Goal: Transaction & Acquisition: Purchase product/service

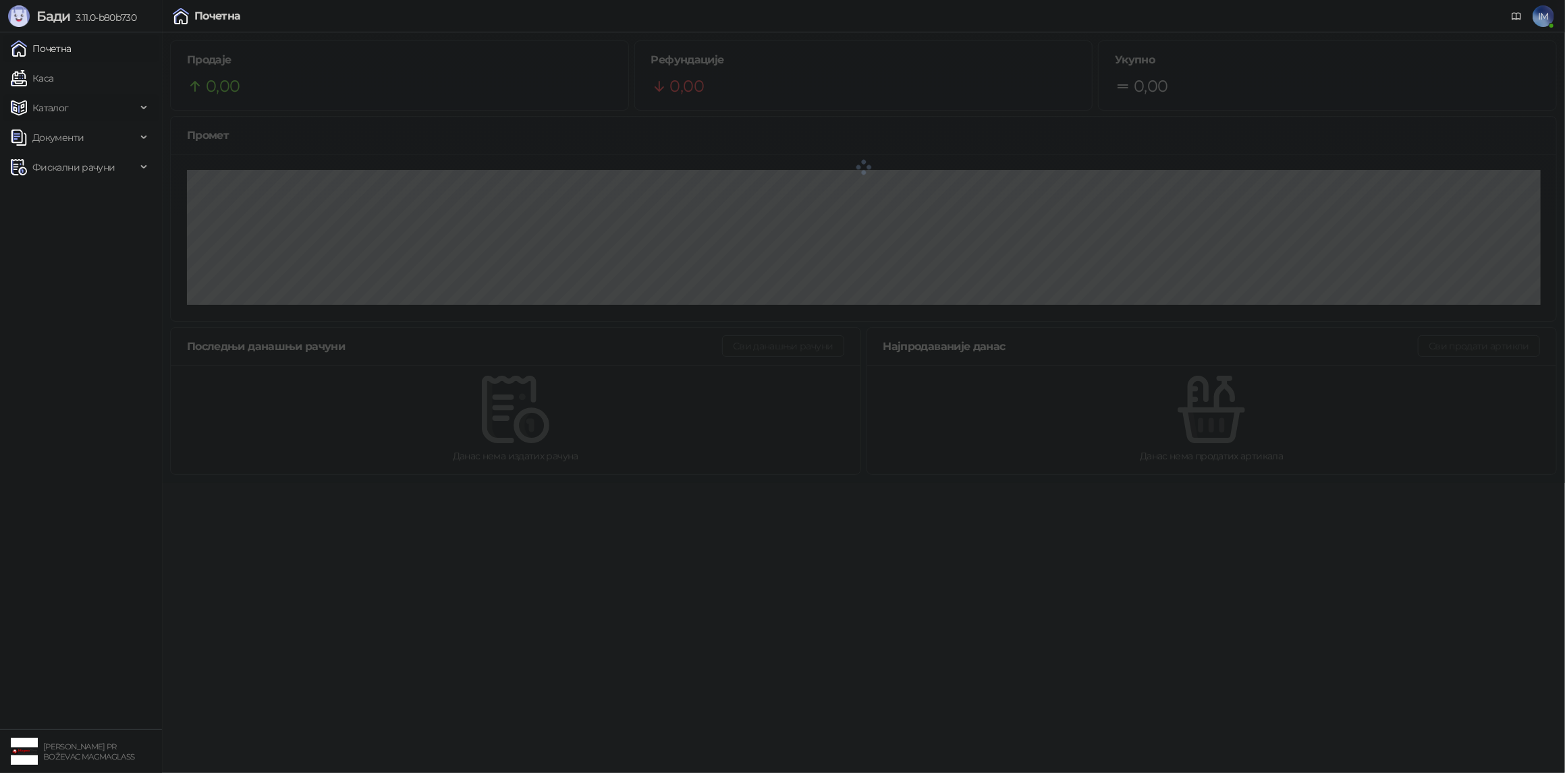
click at [57, 110] on span "Каталог" at bounding box center [50, 107] width 36 height 27
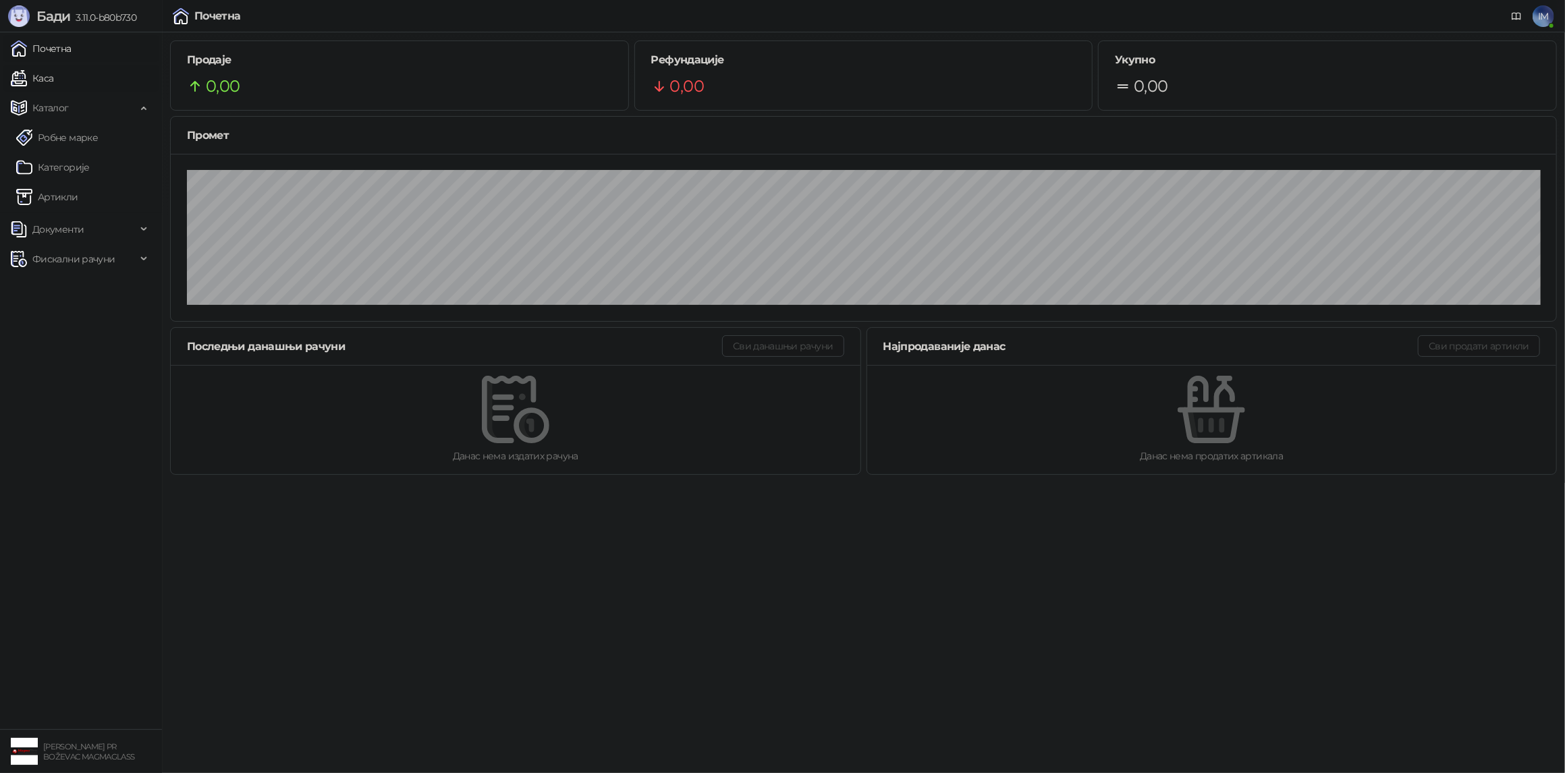
click at [53, 74] on link "Каса" at bounding box center [32, 78] width 43 height 27
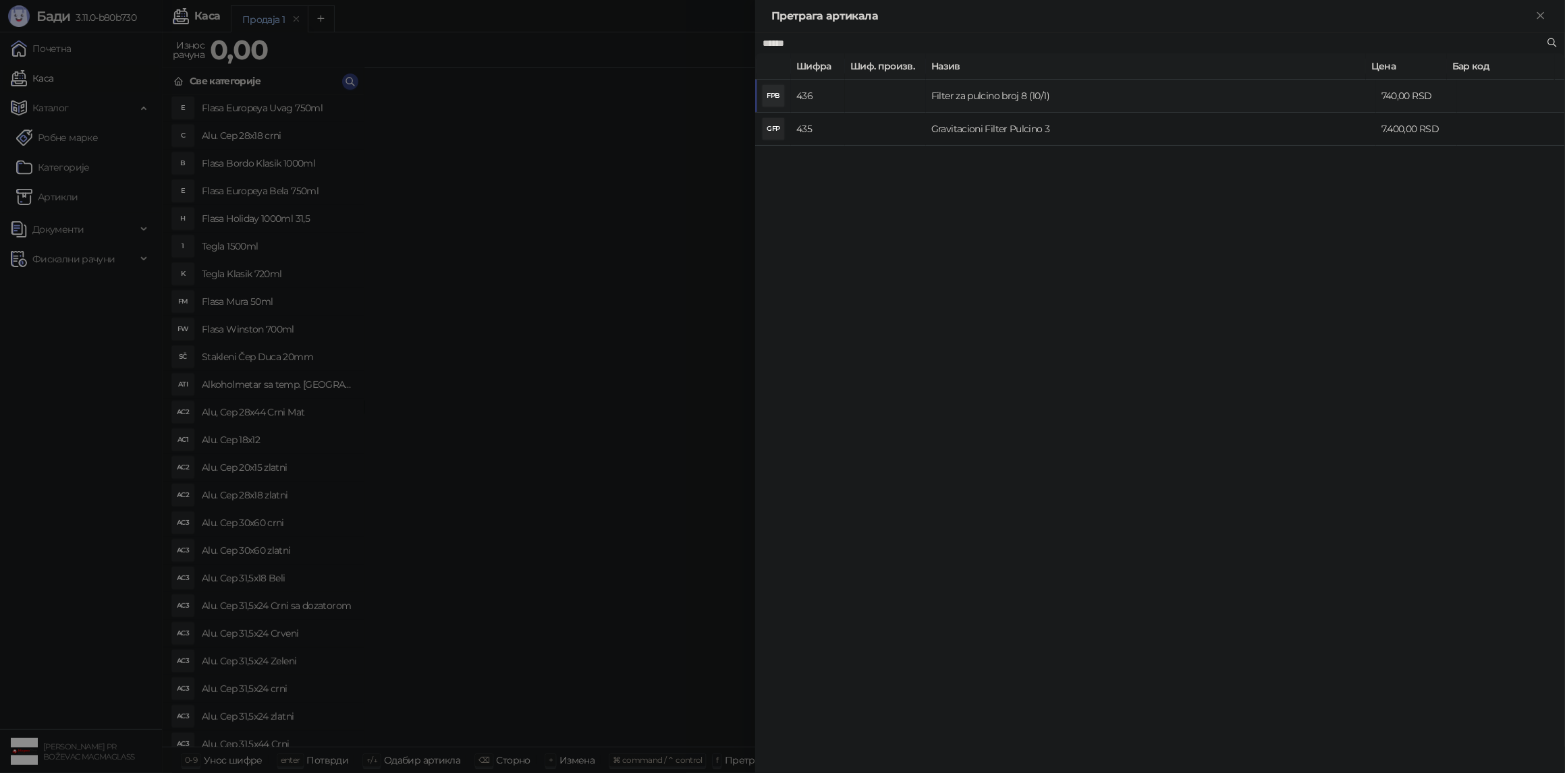
click at [945, 96] on td "Filter za pulcino broj 8 (10/1)" at bounding box center [1151, 96] width 450 height 33
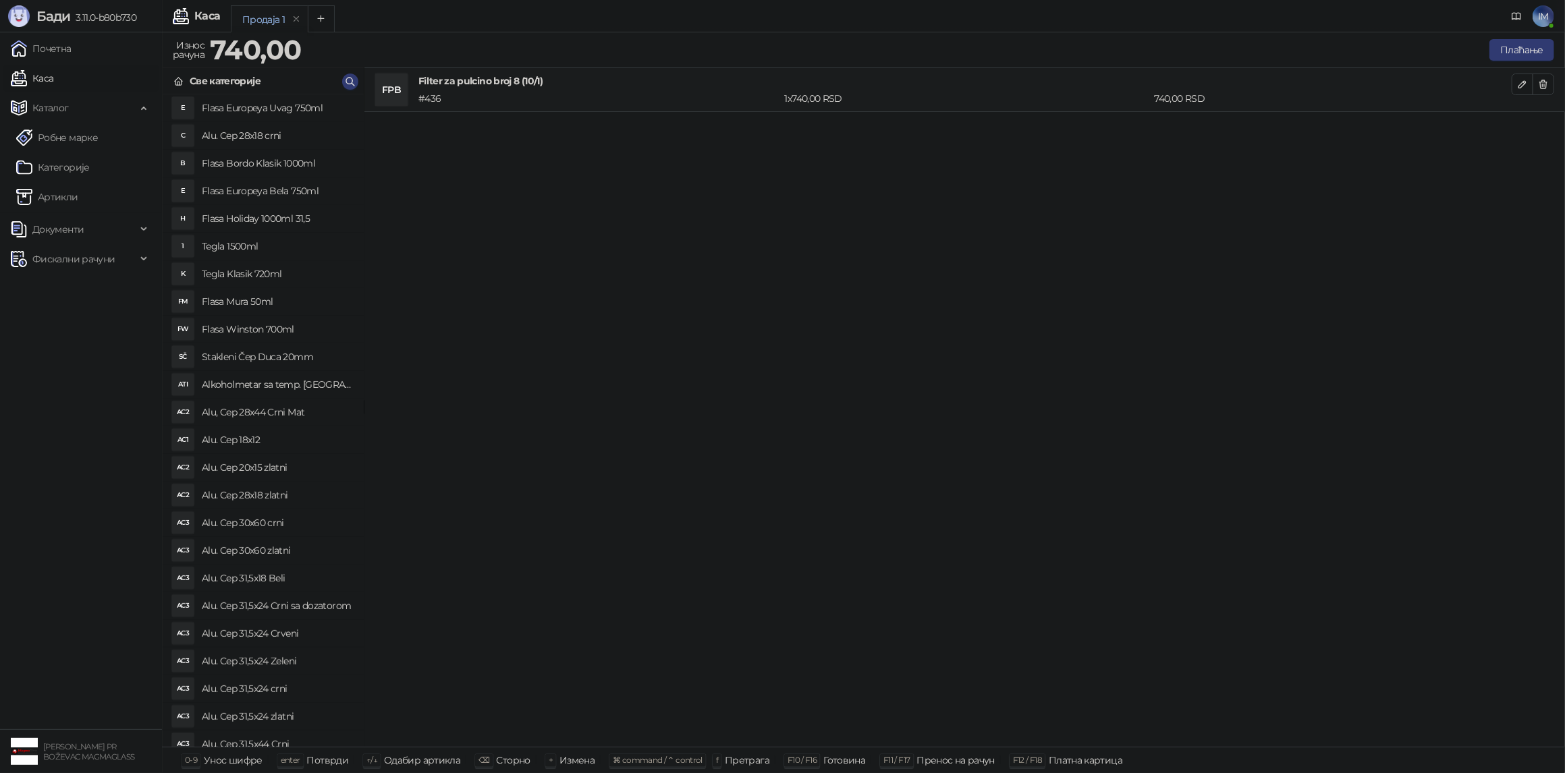
click at [1324, 312] on div "FPB Filter za pulcino broj 8 (10/1) # 436 1 x 740,00 RSD 740,00 RSD" at bounding box center [964, 407] width 1200 height 679
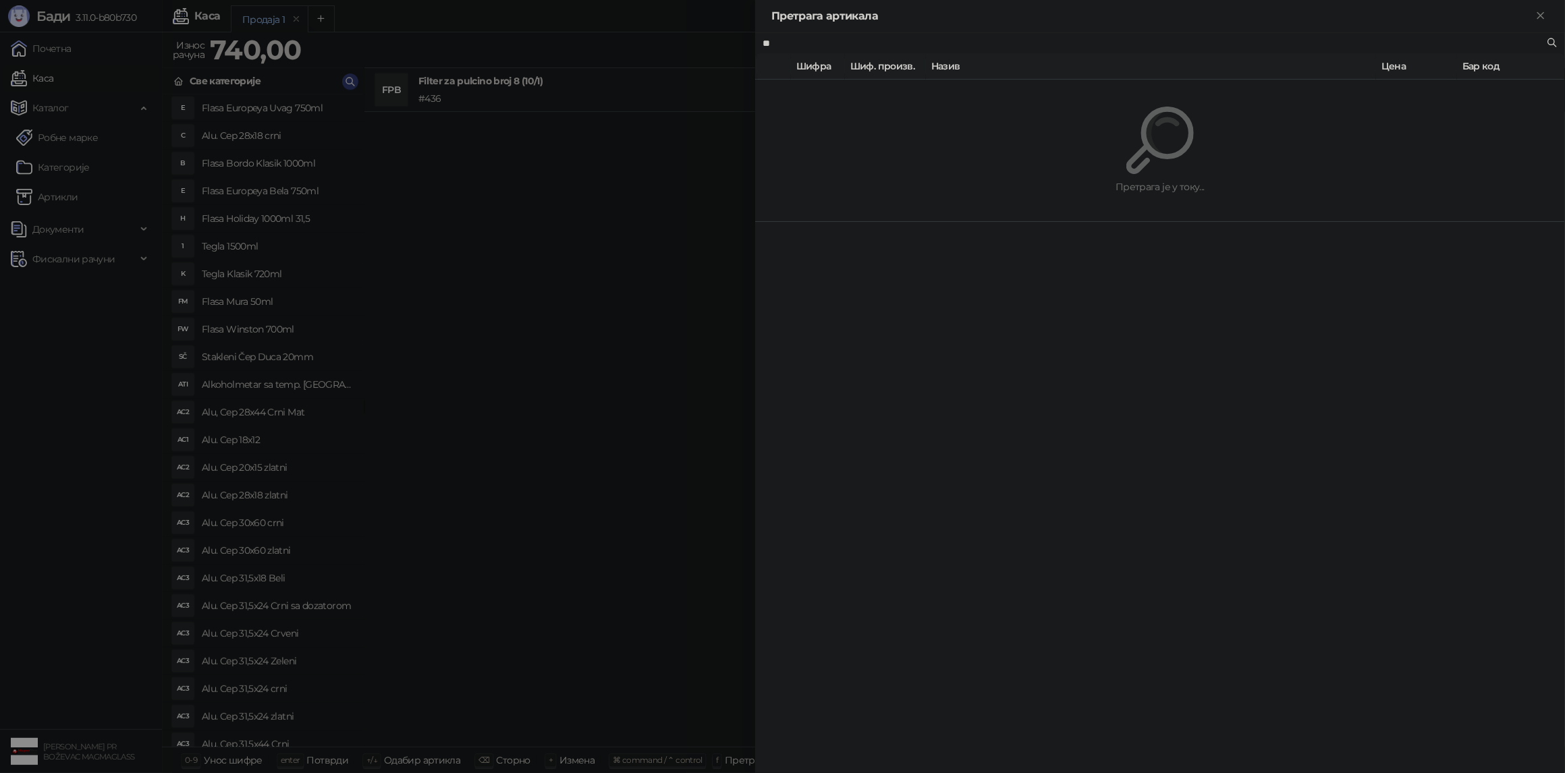
type input "*"
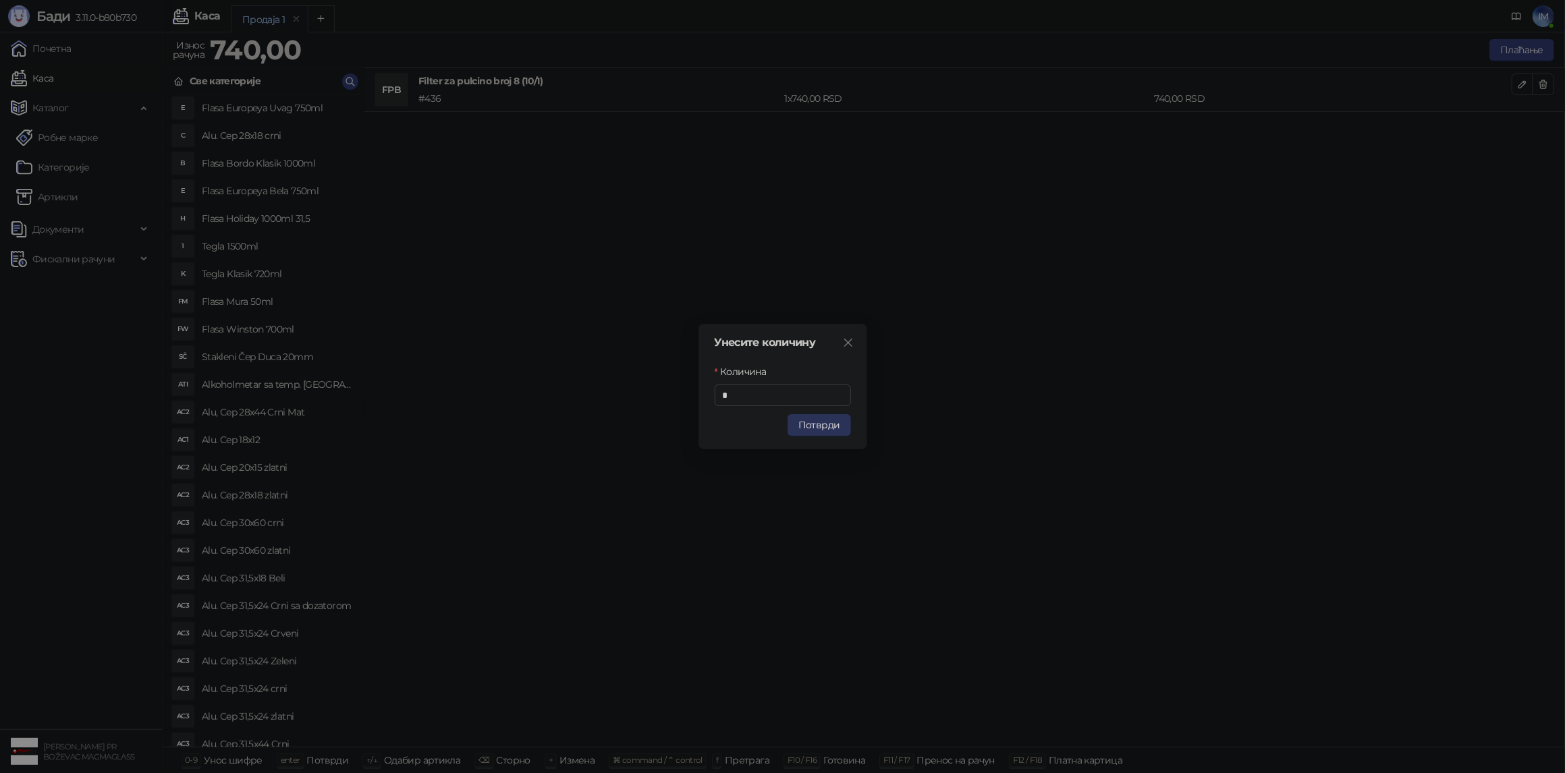
click at [820, 422] on button "Потврди" at bounding box center [818, 425] width 63 height 22
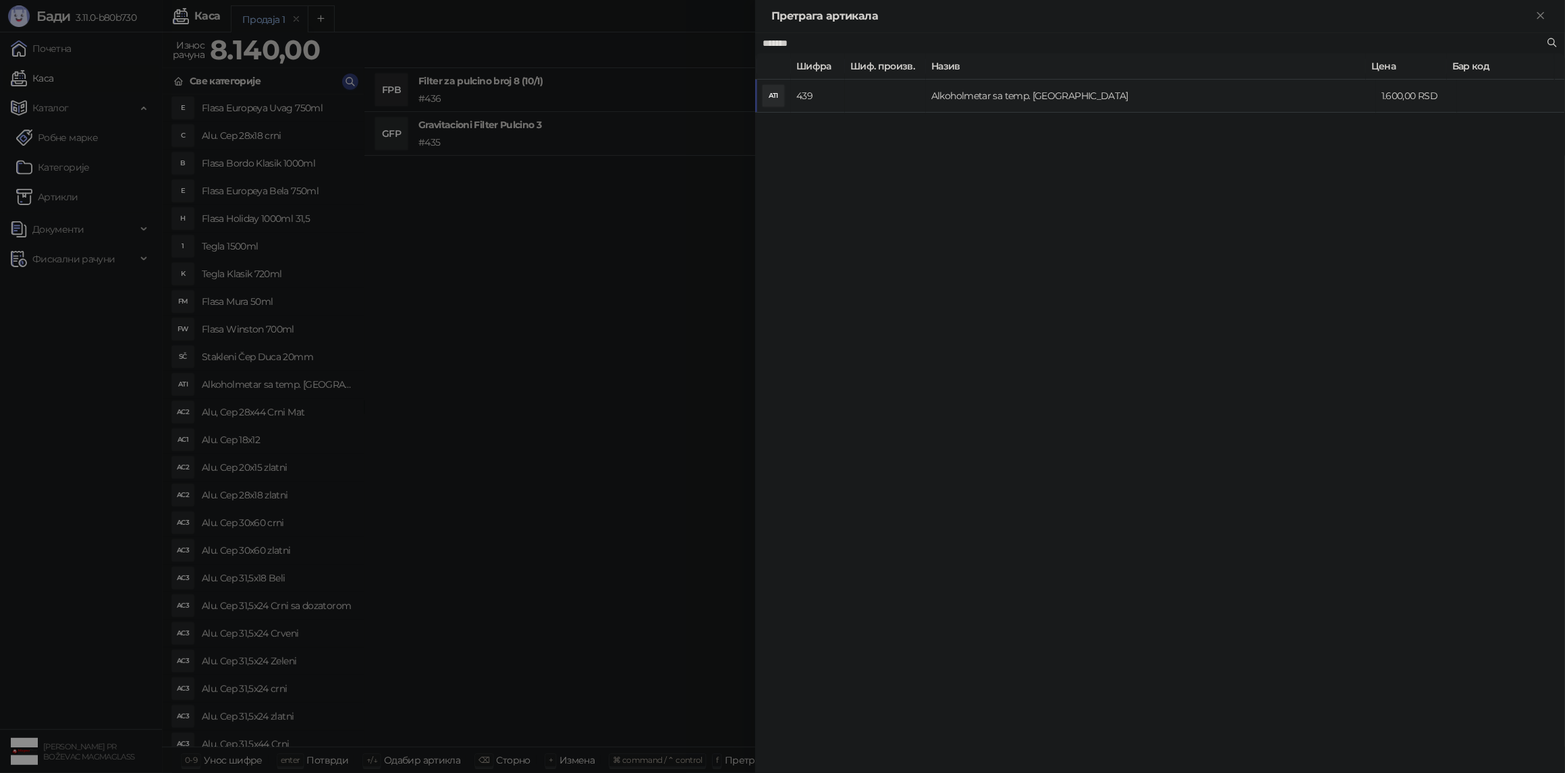
click at [996, 93] on td "Alkoholmetar sa temp. [GEOGRAPHIC_DATA]" at bounding box center [1151, 96] width 450 height 33
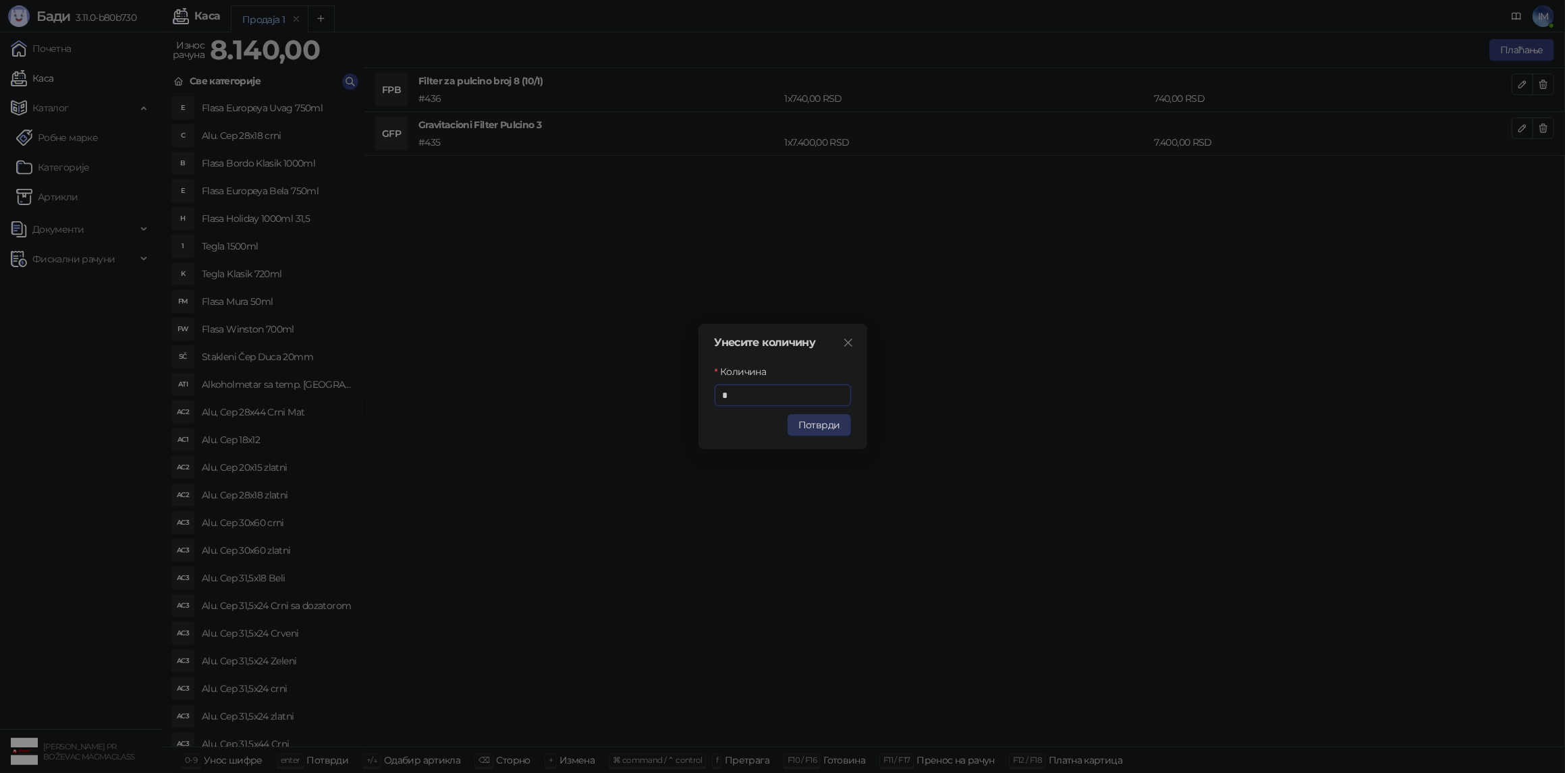
drag, startPoint x: 824, startPoint y: 430, endPoint x: 1289, endPoint y: 449, distance: 465.3
click at [826, 430] on button "Потврди" at bounding box center [818, 425] width 63 height 22
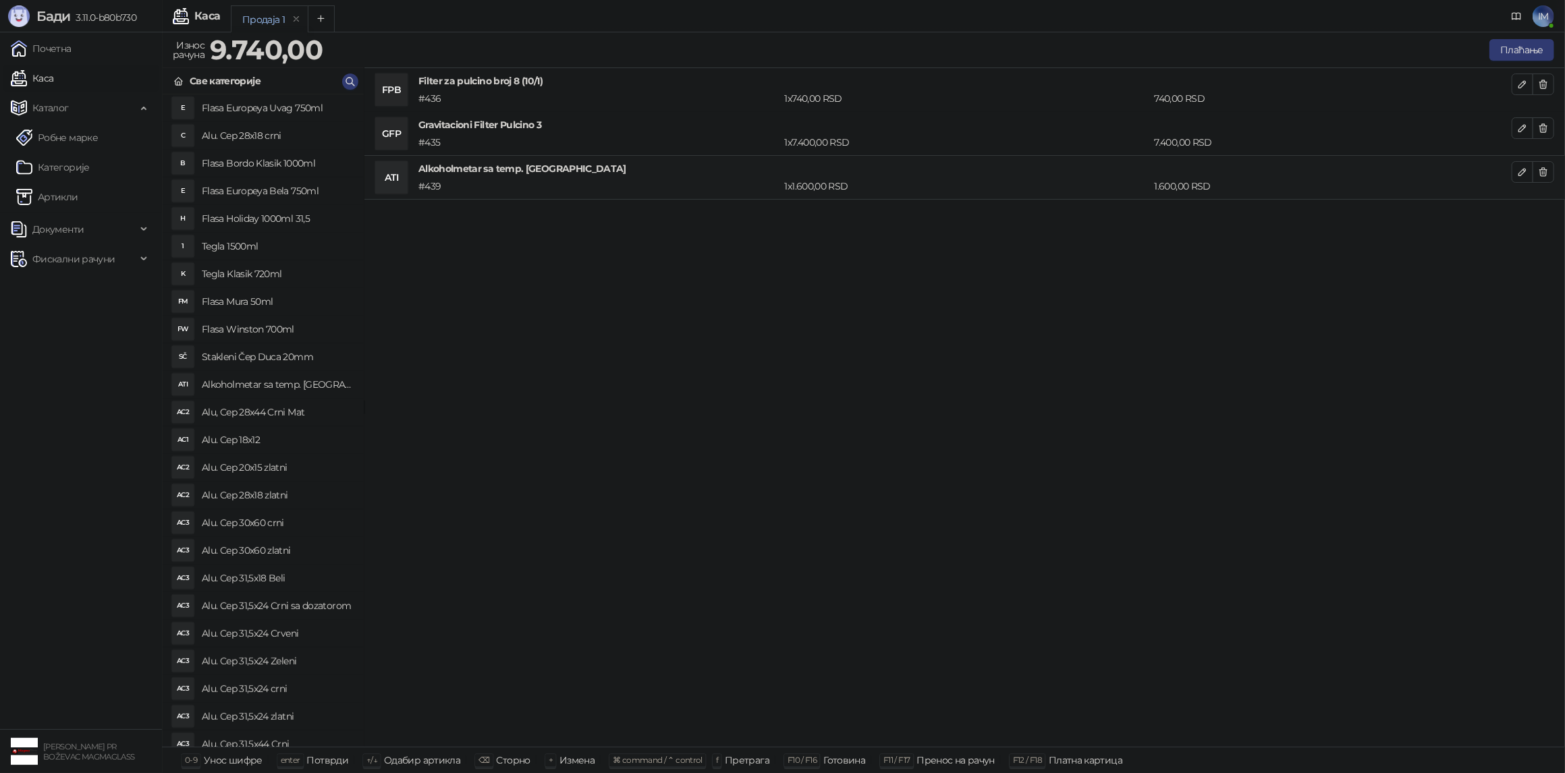
click at [1370, 43] on div "Плаћање" at bounding box center [941, 50] width 1226 height 22
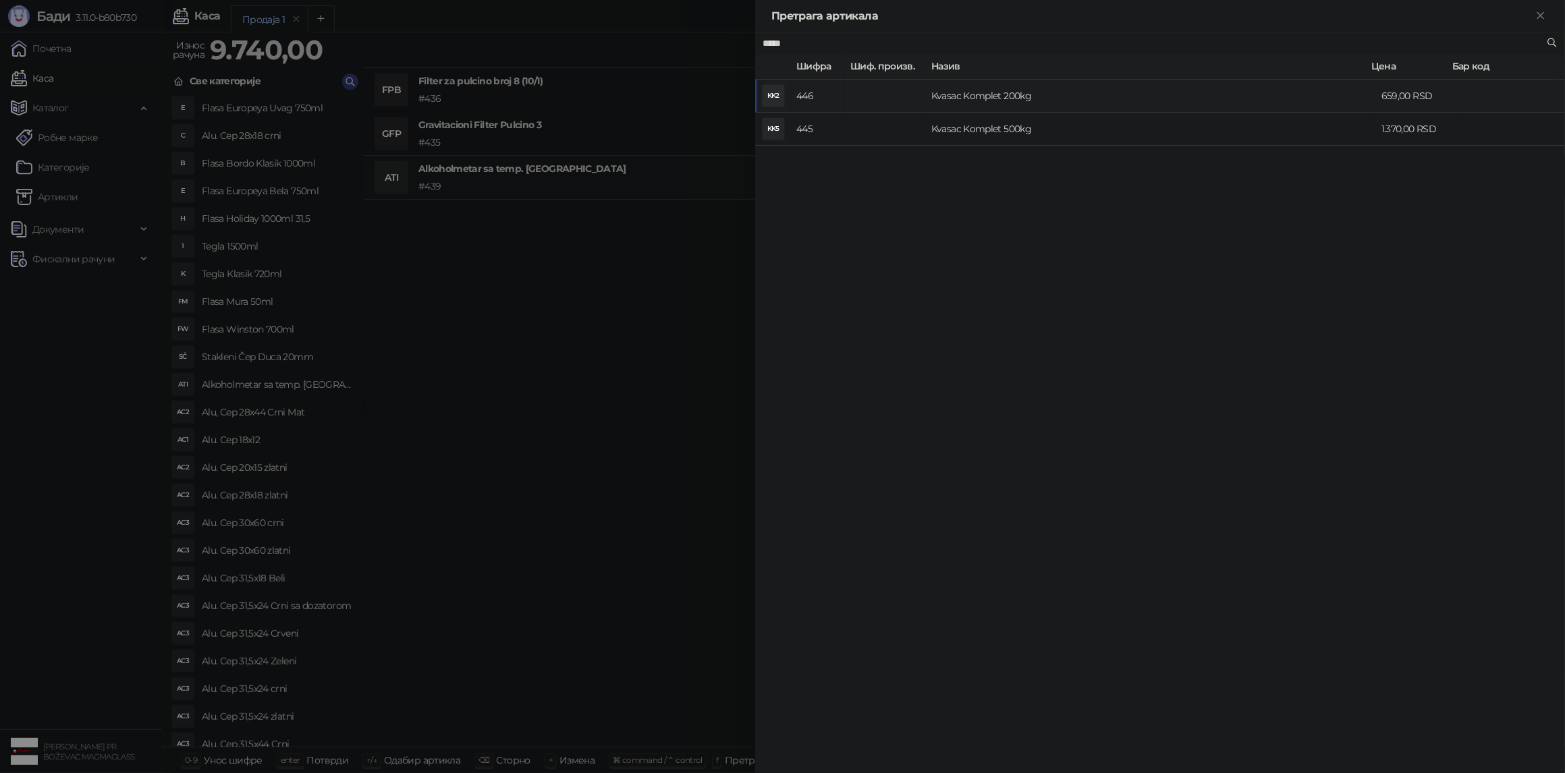
click at [995, 98] on td "Kvasac Komplet 200kg" at bounding box center [1151, 96] width 450 height 33
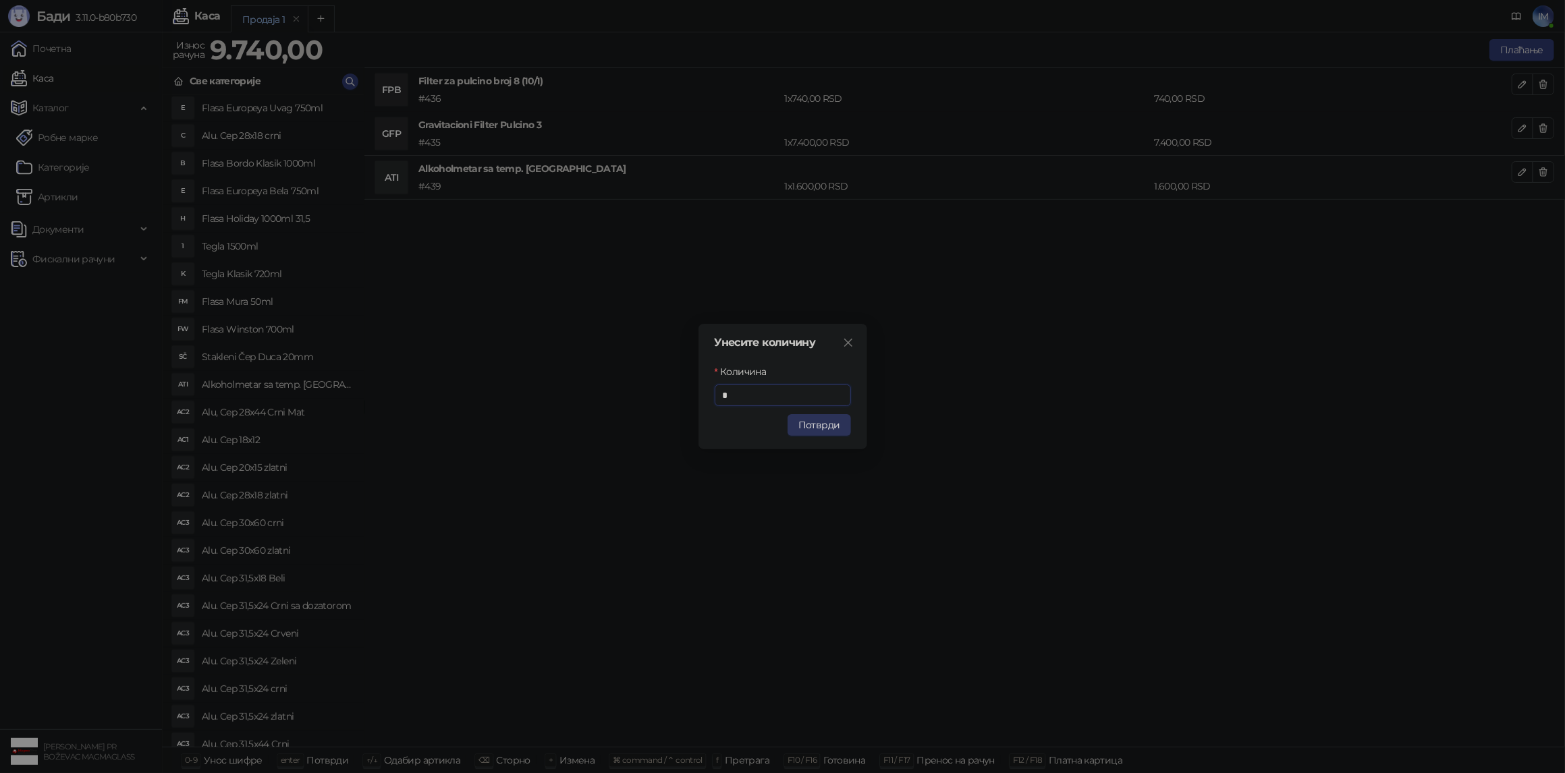
click at [827, 430] on button "Потврди" at bounding box center [818, 425] width 63 height 22
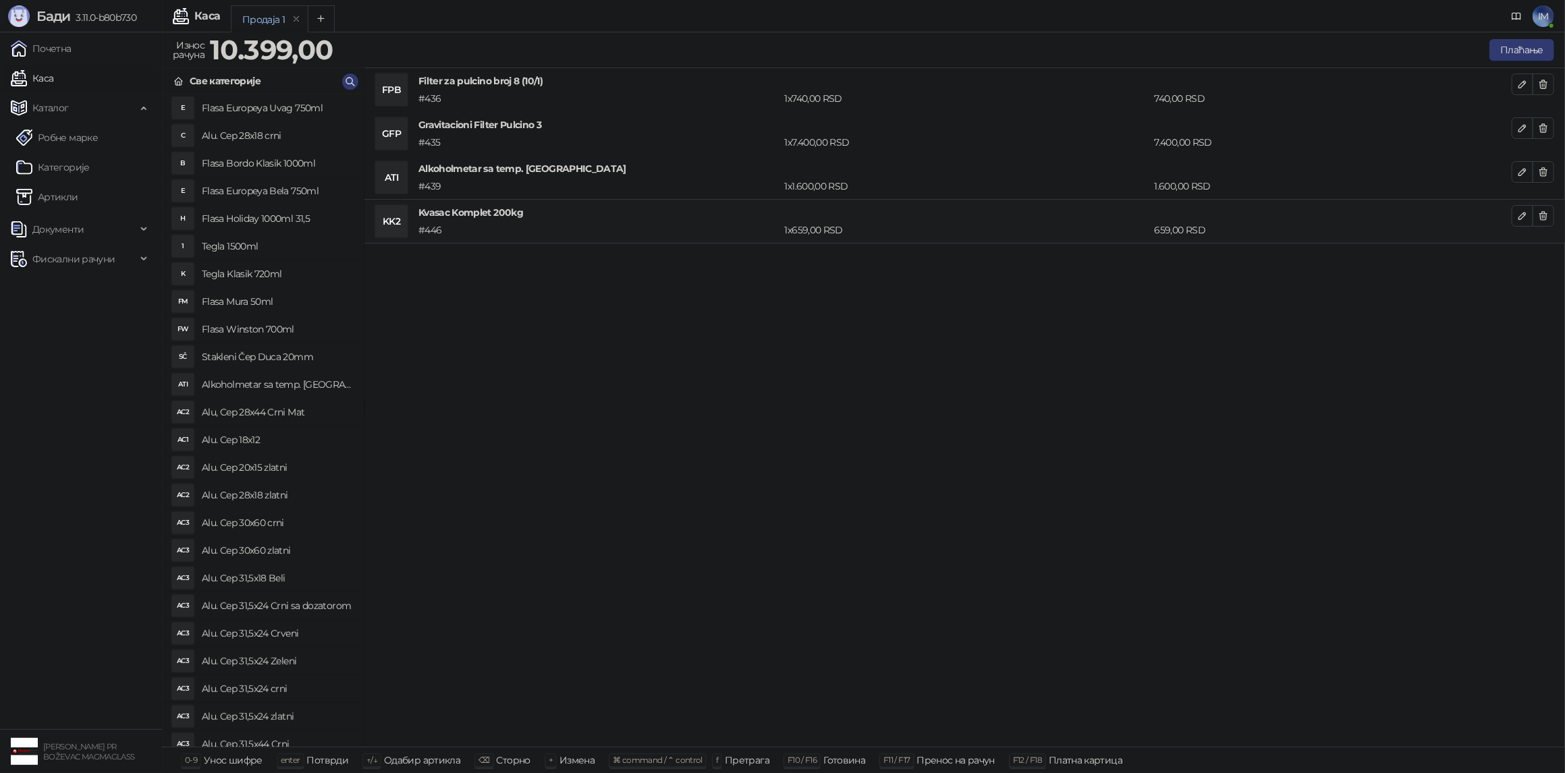
click at [817, 365] on div "FPB Filter za pulcino broj 8 (10/1) # 436 1 x 740,00 RSD 740,00 RSD GFP Gravita…" at bounding box center [964, 407] width 1200 height 679
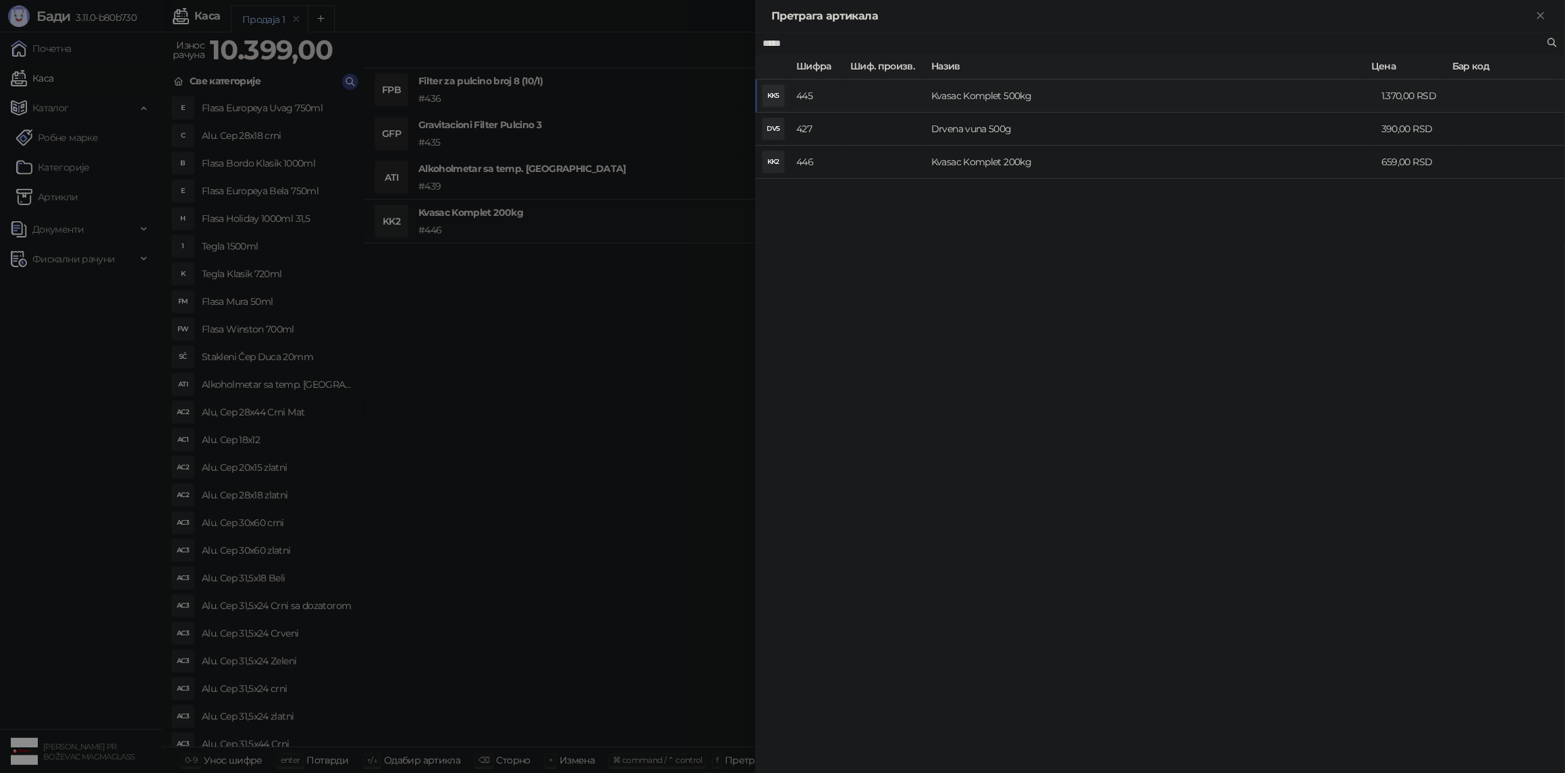
click at [1036, 94] on td "Kvasac Komplet 500kg" at bounding box center [1151, 96] width 450 height 33
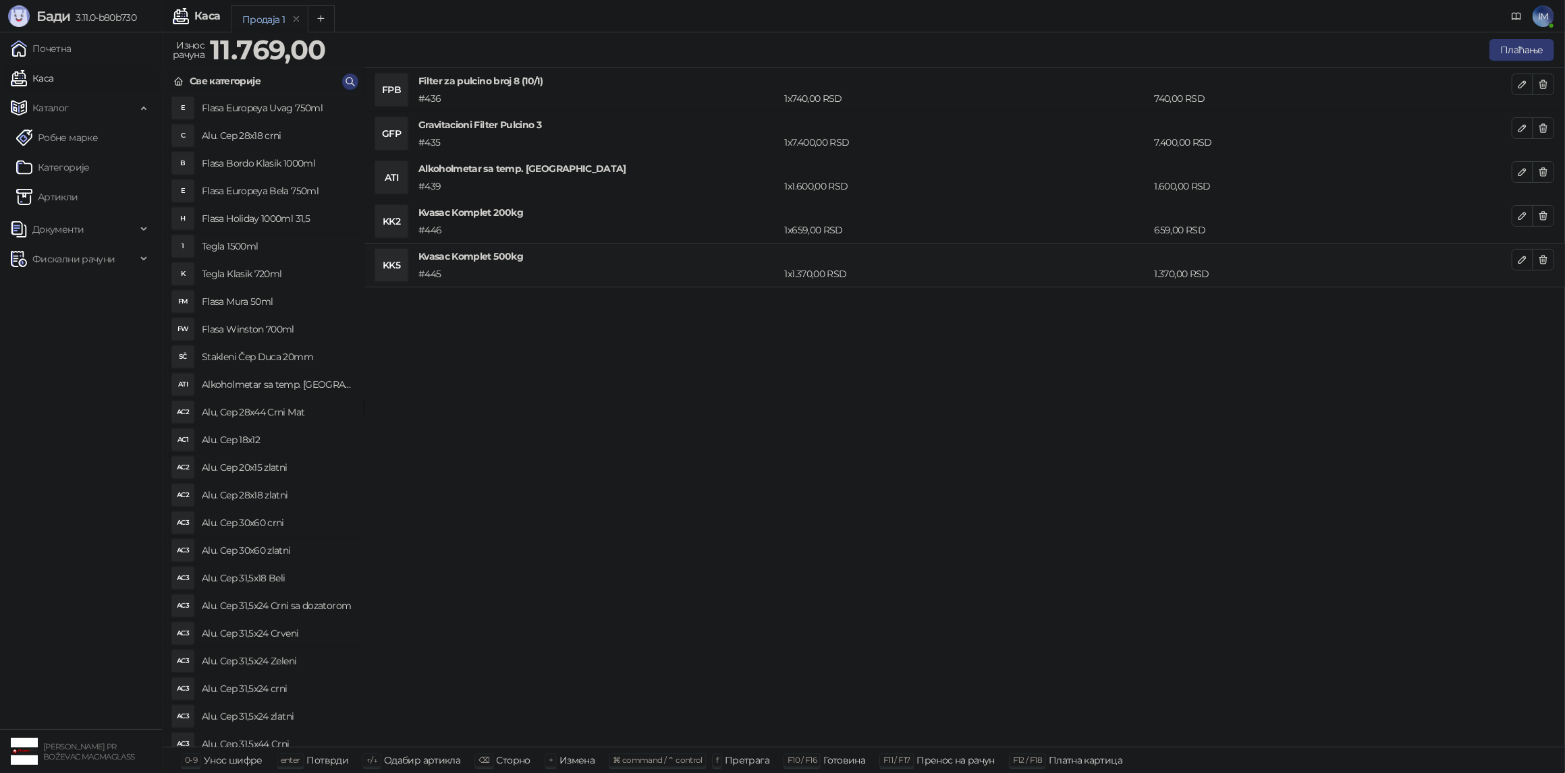
click at [1173, 507] on div "FPB Filter za pulcino broj 8 (10/1) # 436 1 x 740,00 RSD 740,00 RSD GFP Gravita…" at bounding box center [964, 407] width 1200 height 679
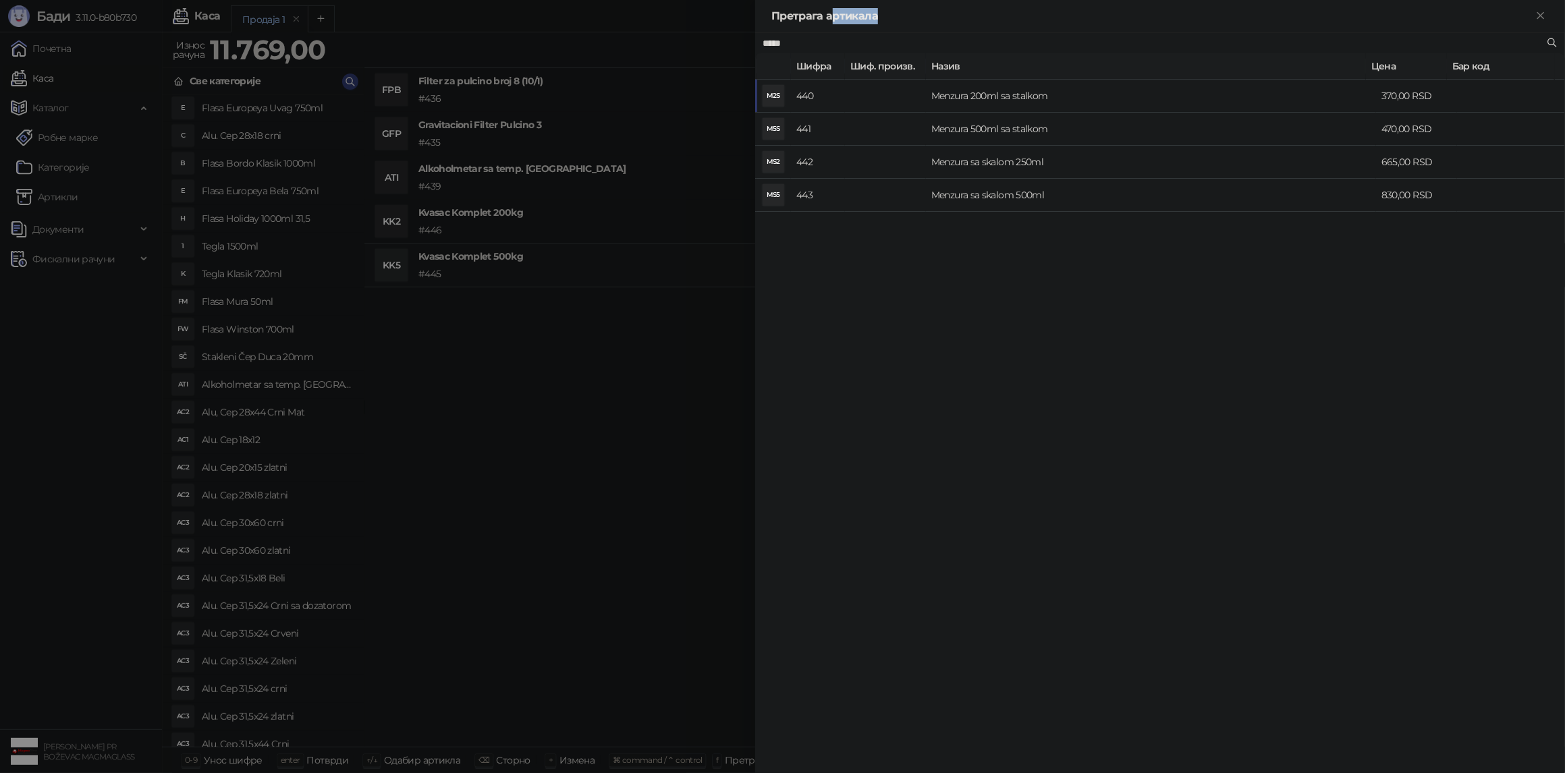
drag, startPoint x: 786, startPoint y: 40, endPoint x: 756, endPoint y: 40, distance: 29.7
click at [756, 40] on div "Претрага артикала ***** [PERSON_NAME]. произв. Назив Цена Бар код M2S 440 Menzu…" at bounding box center [1160, 386] width 810 height 773
drag, startPoint x: 807, startPoint y: 41, endPoint x: 665, endPoint y: 31, distance: 142.7
click at [665, 31] on div "Претрага артикала ***** [PERSON_NAME]. произв. Назив Цена Бар код M2S 440 Menzu…" at bounding box center [782, 386] width 1565 height 773
click at [990, 105] on td "Glicerin 1kg" at bounding box center [1151, 96] width 450 height 33
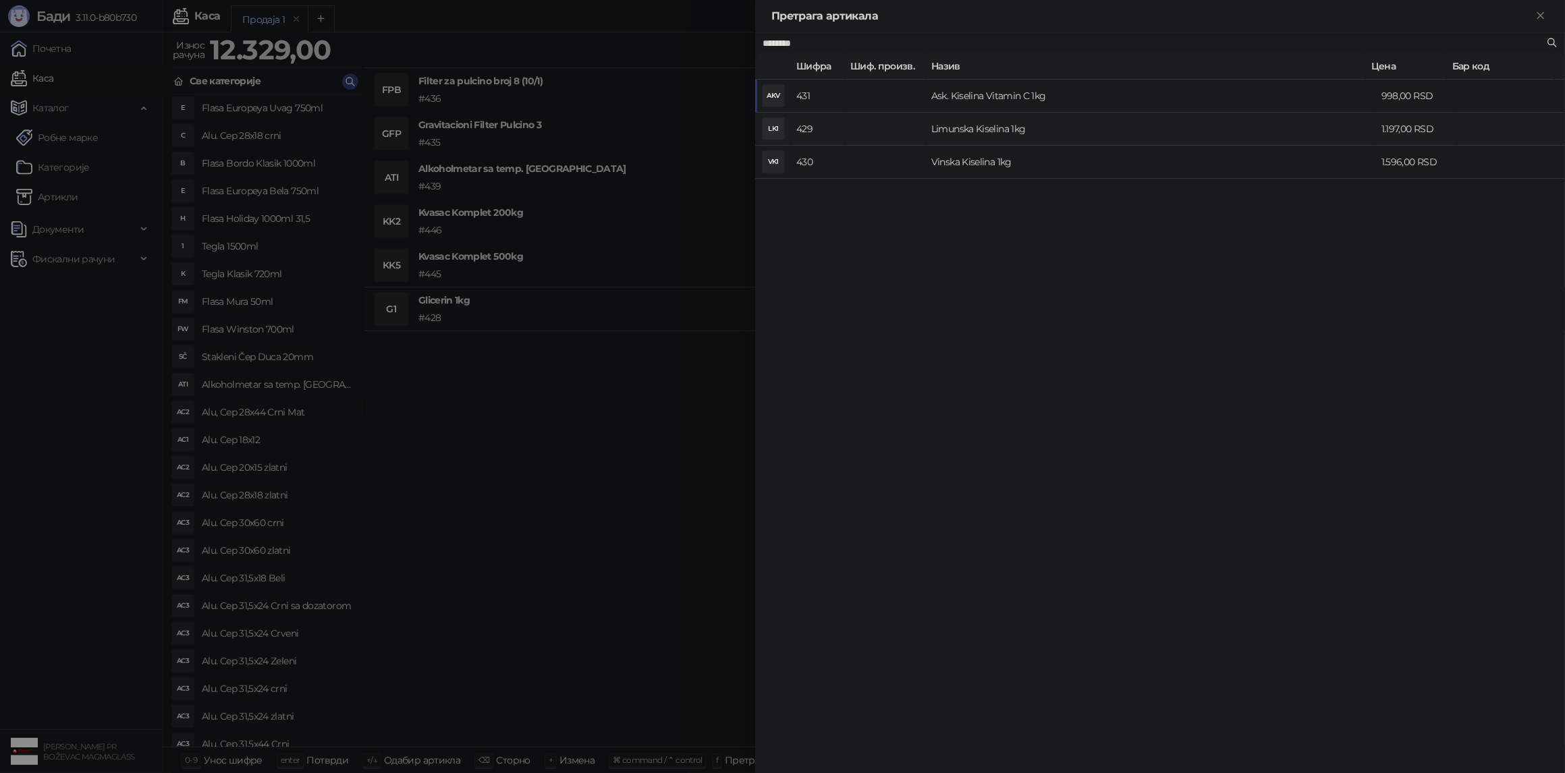
click at [995, 130] on td "Limunska Kiselina 1kg" at bounding box center [1151, 129] width 450 height 33
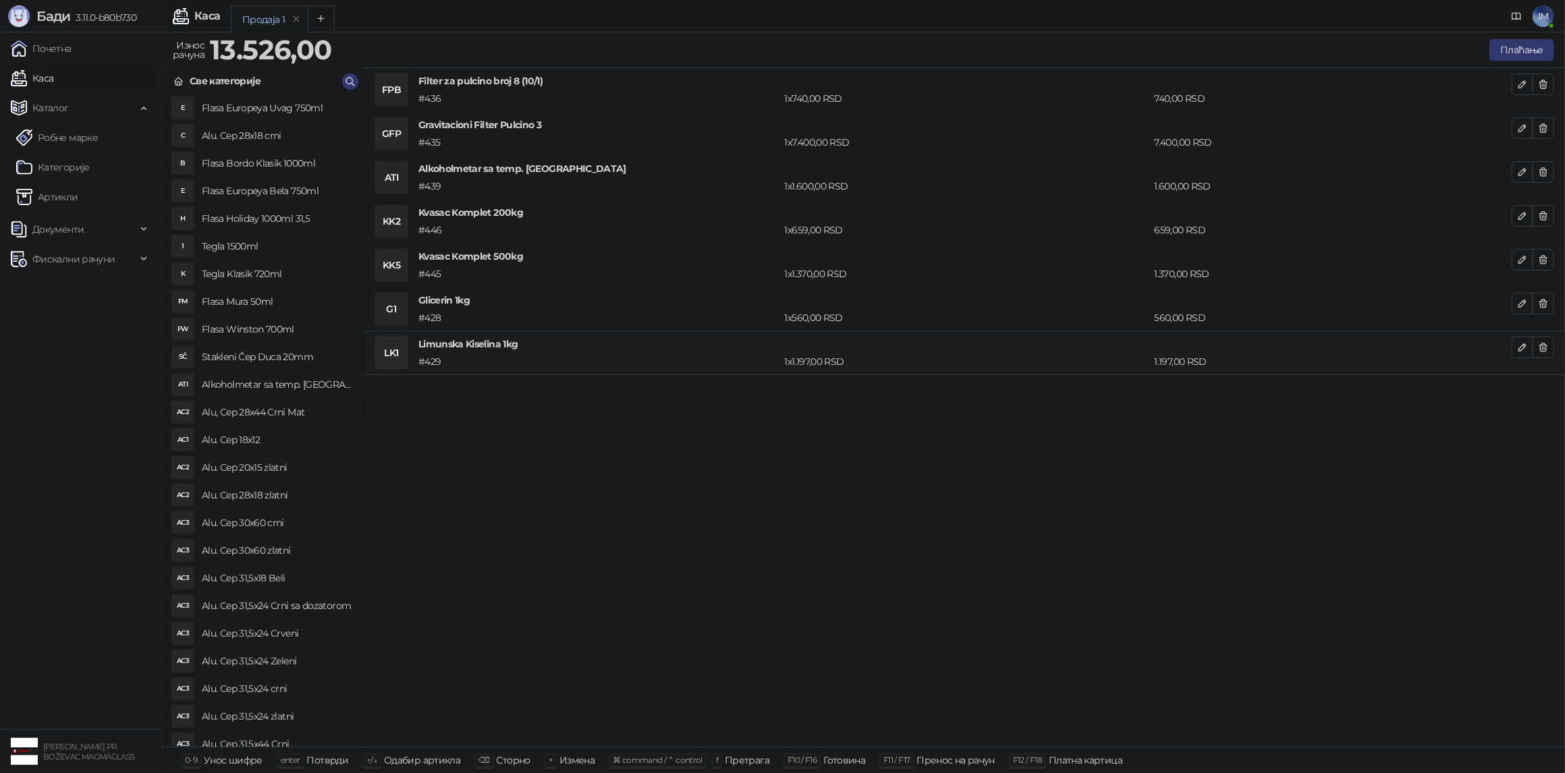
click at [650, 478] on div "FPB Filter za pulcino broj 8 (10/1) # 436 1 x 740,00 RSD 740,00 RSD GFP Gravita…" at bounding box center [964, 407] width 1200 height 679
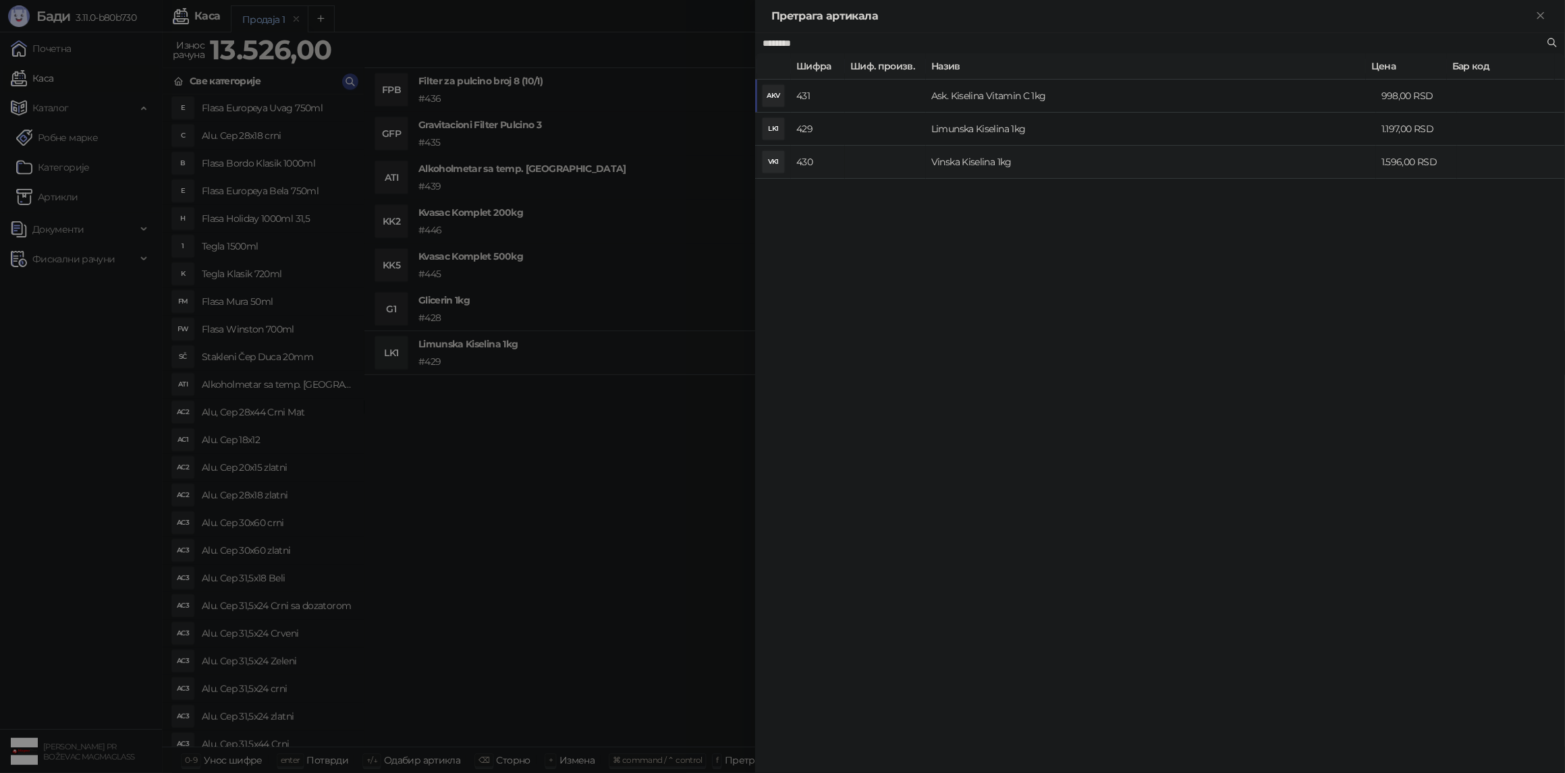
click at [967, 164] on td "Vinska Kiselina 1kg" at bounding box center [1151, 162] width 450 height 33
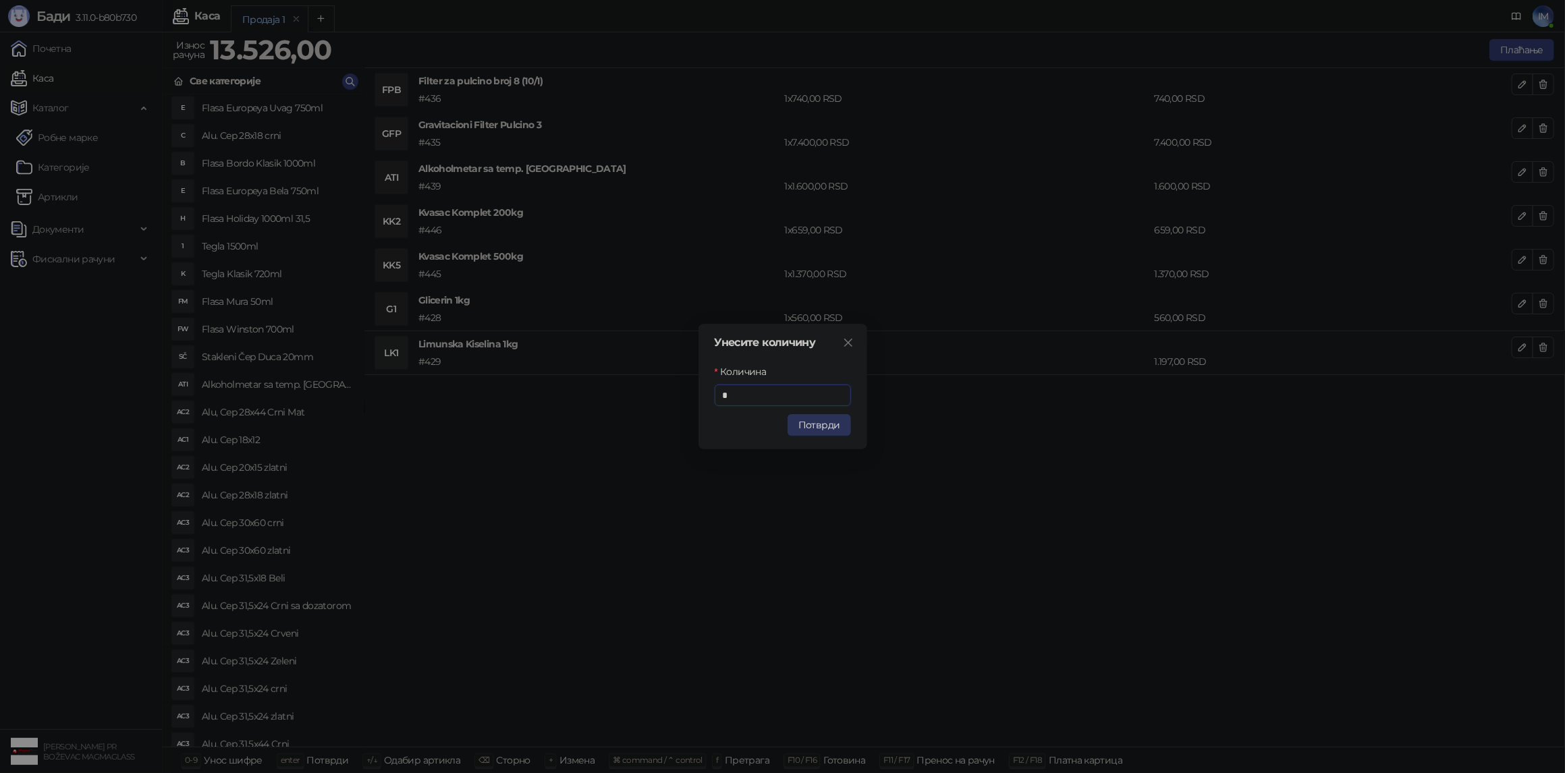
click at [841, 426] on button "Потврди" at bounding box center [818, 425] width 63 height 22
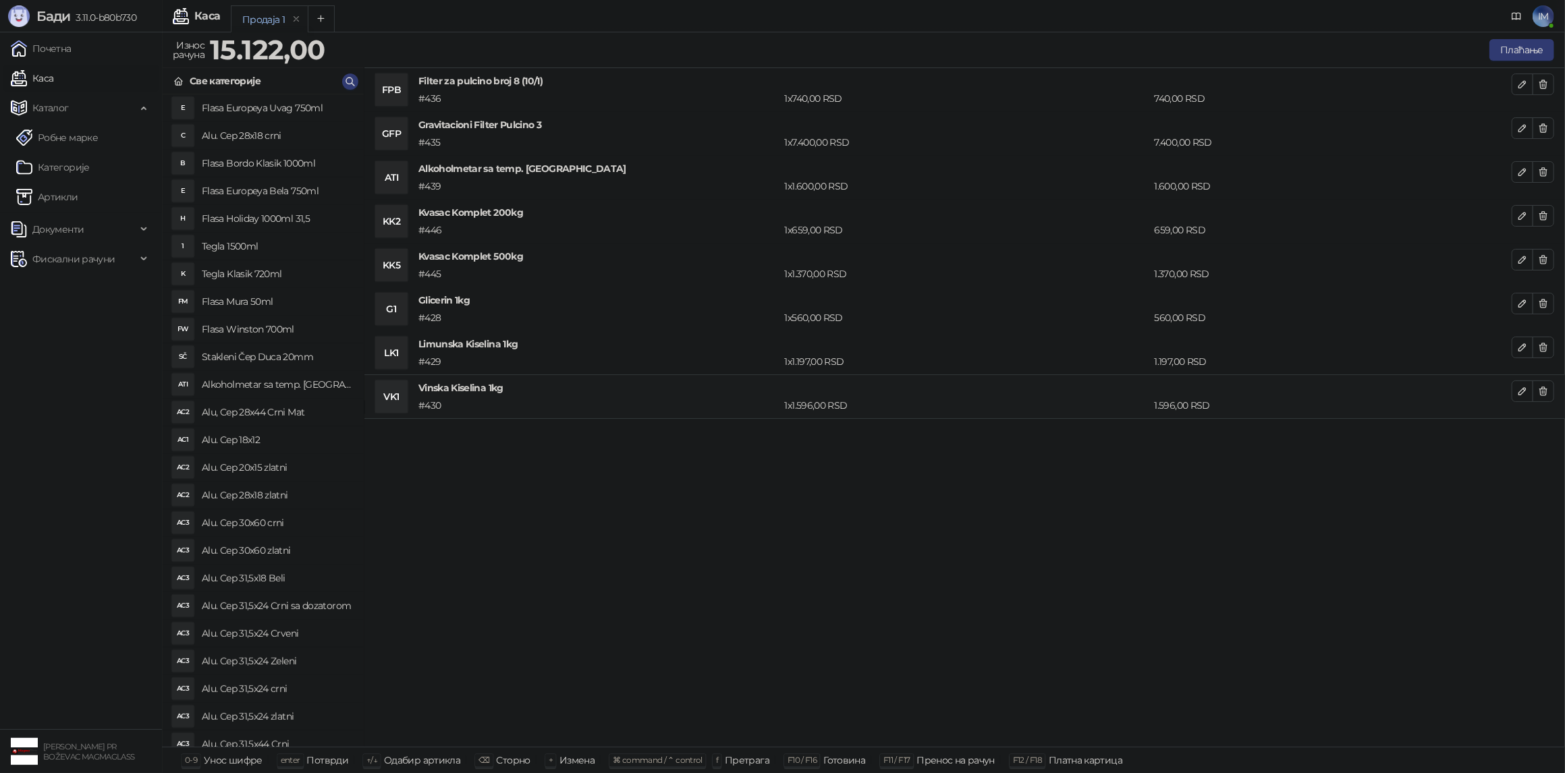
click at [704, 522] on div "FPB Filter za pulcino broj 8 (10/1) # 436 1 x 740,00 RSD 740,00 RSD GFP Gravita…" at bounding box center [964, 407] width 1200 height 679
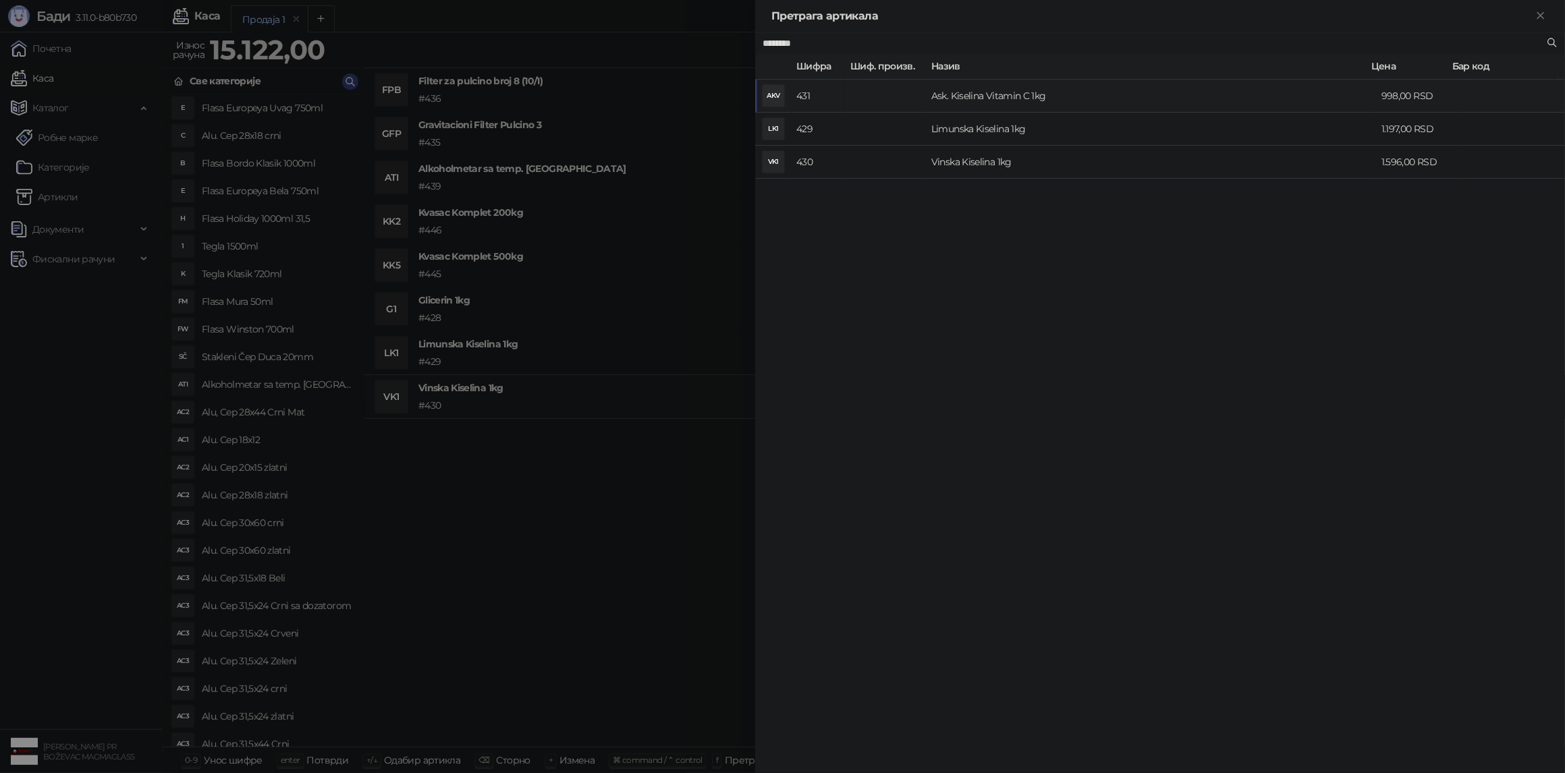
click at [997, 96] on td "Ask. Kiselina Vitamin C 1kg" at bounding box center [1151, 96] width 450 height 33
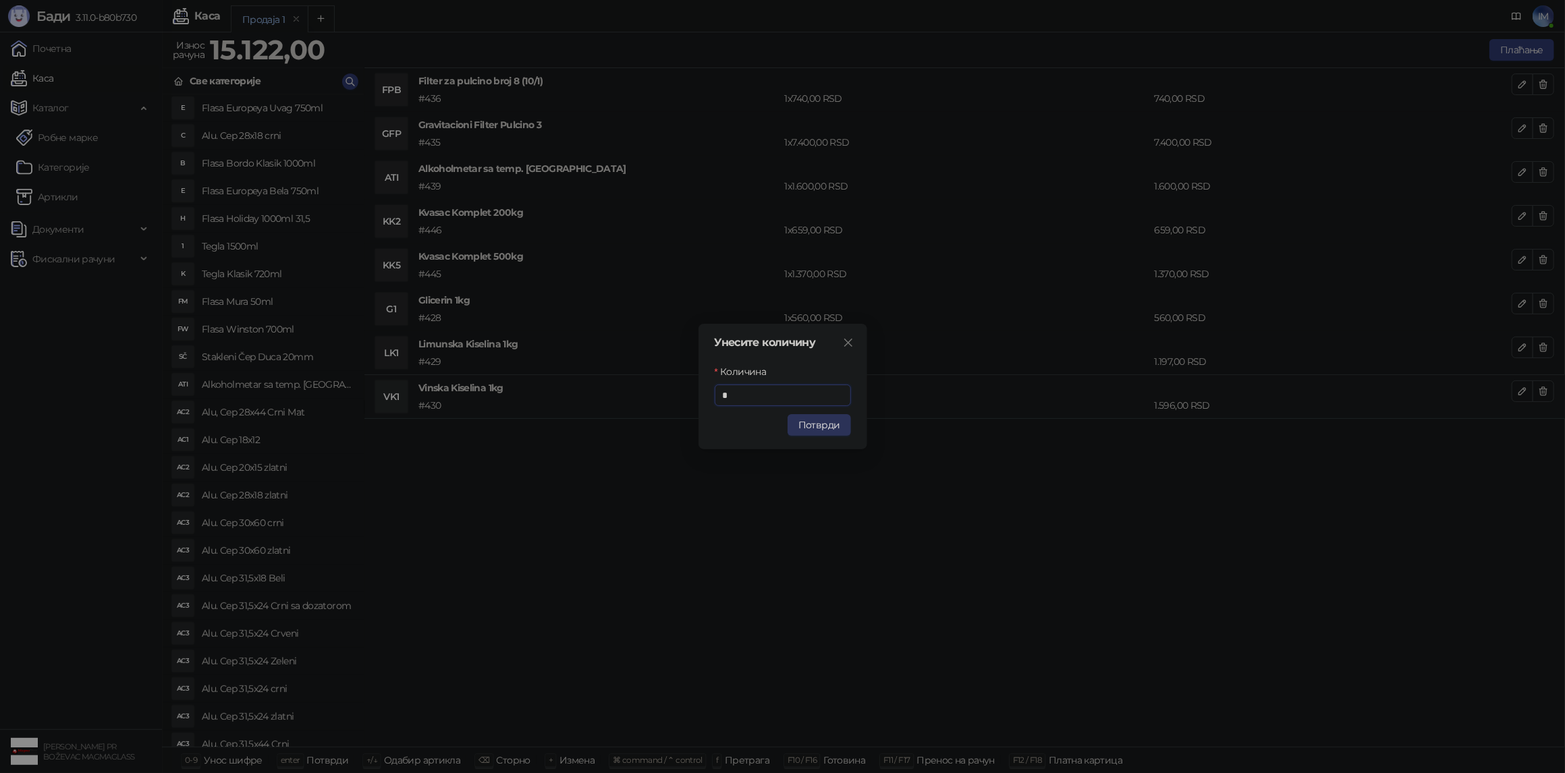
click at [815, 431] on button "Потврди" at bounding box center [818, 425] width 63 height 22
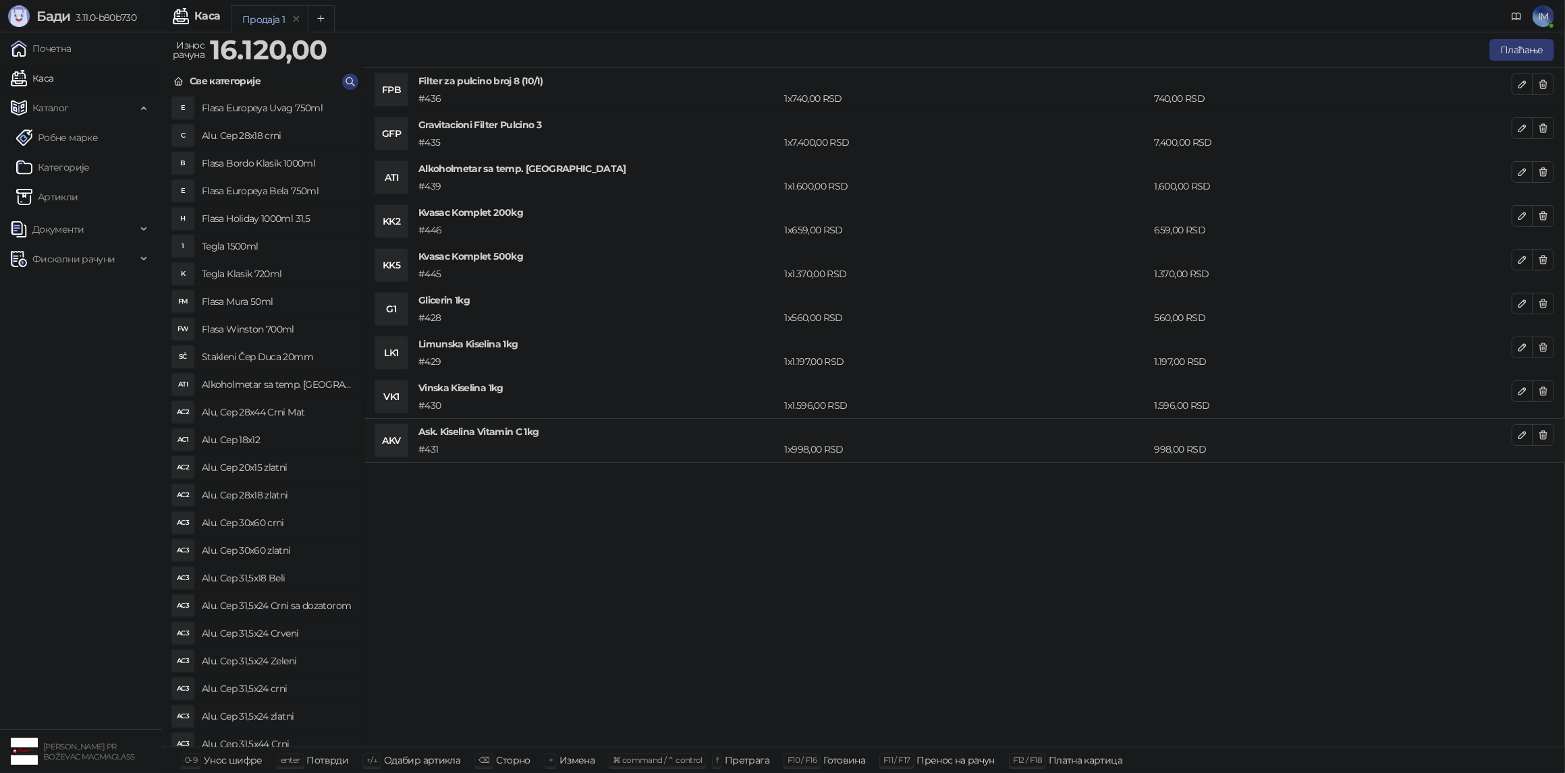
click at [692, 572] on div "FPB Filter za pulcino broj 8 (10/1) # 436 1 x 740,00 RSD 740,00 RSD GFP Gravita…" at bounding box center [964, 407] width 1200 height 679
click at [1541, 81] on icon "button" at bounding box center [1543, 84] width 7 height 8
click at [1541, 124] on icon "button" at bounding box center [1543, 128] width 7 height 8
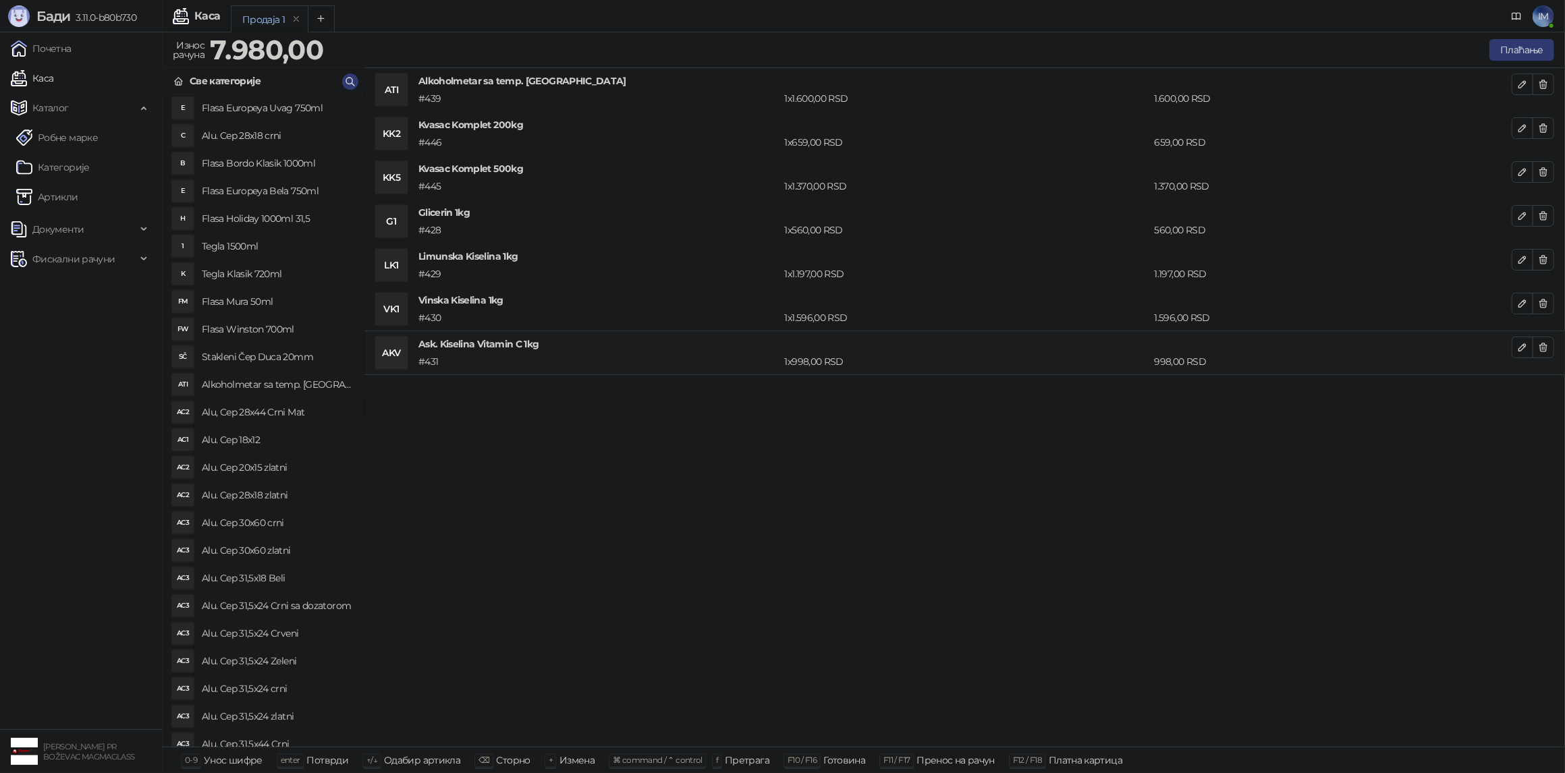
click at [1541, 81] on icon "button" at bounding box center [1543, 84] width 7 height 8
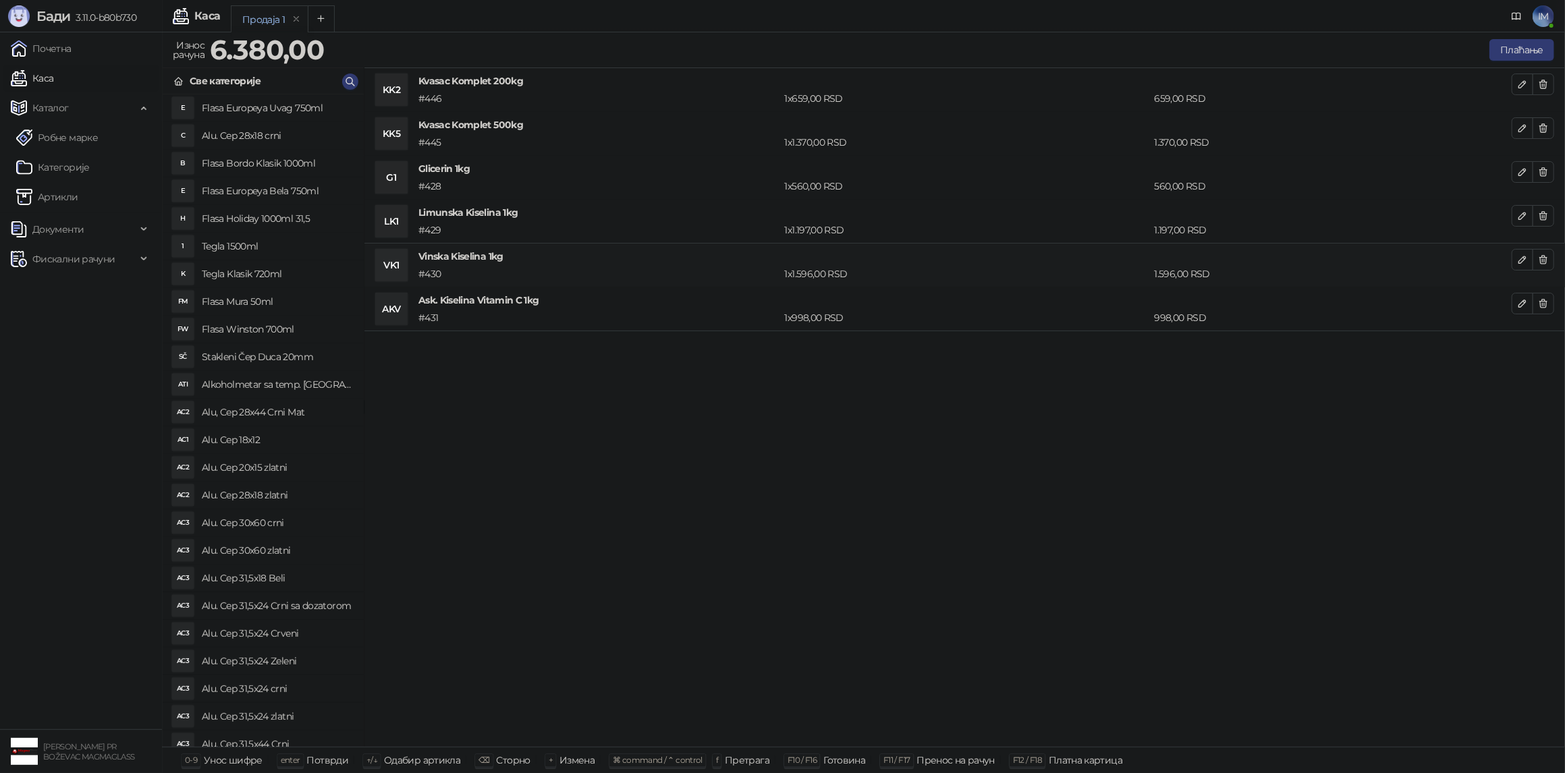
click at [1541, 81] on icon "button" at bounding box center [1543, 84] width 7 height 8
click at [1541, 124] on icon "button" at bounding box center [1543, 128] width 7 height 8
click at [1541, 81] on icon "button" at bounding box center [1543, 84] width 7 height 8
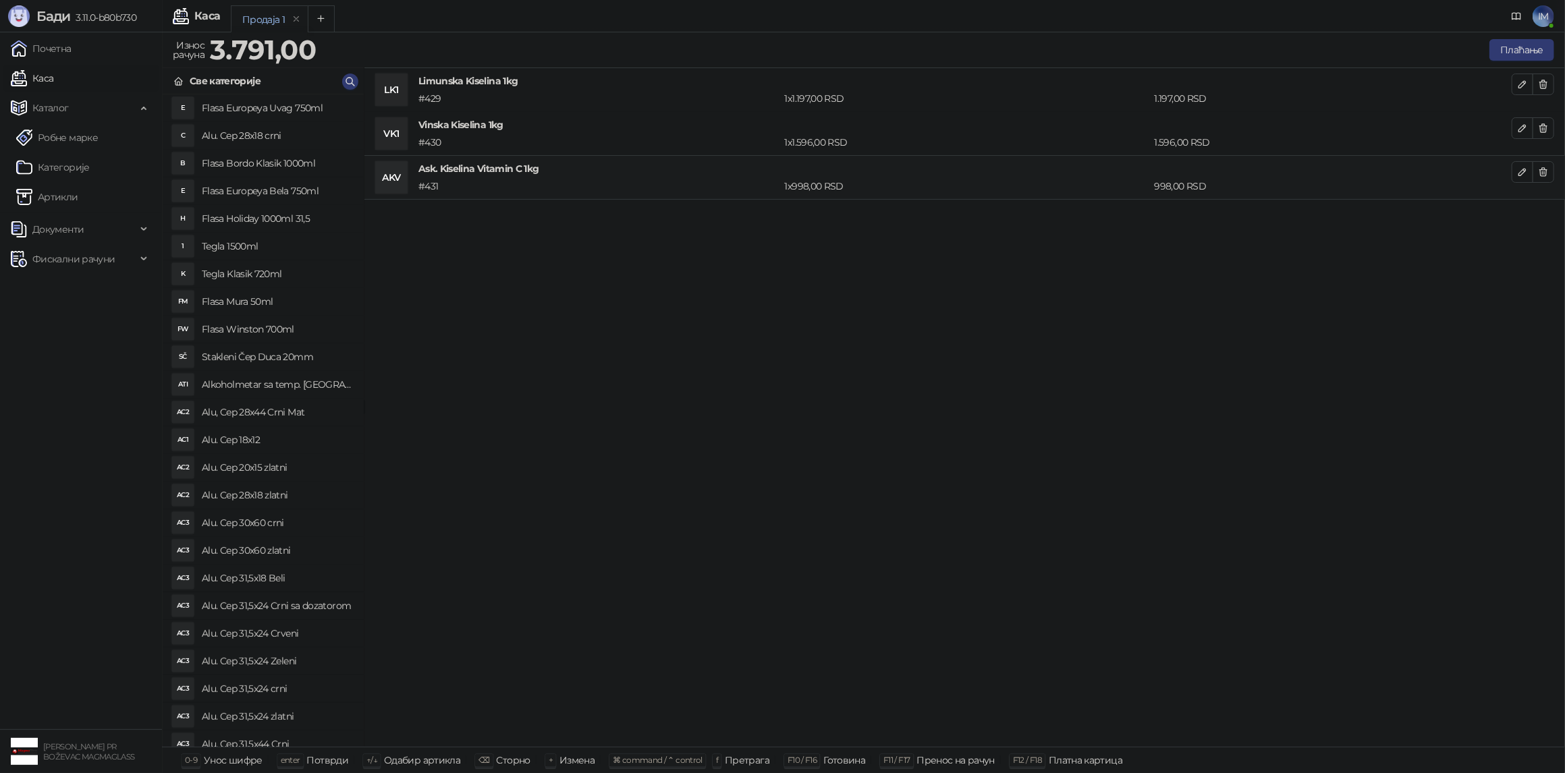
click at [1541, 81] on icon "button" at bounding box center [1543, 84] width 7 height 8
click at [1541, 124] on icon "button" at bounding box center [1543, 128] width 7 height 8
click at [1541, 81] on icon "button" at bounding box center [1543, 84] width 7 height 8
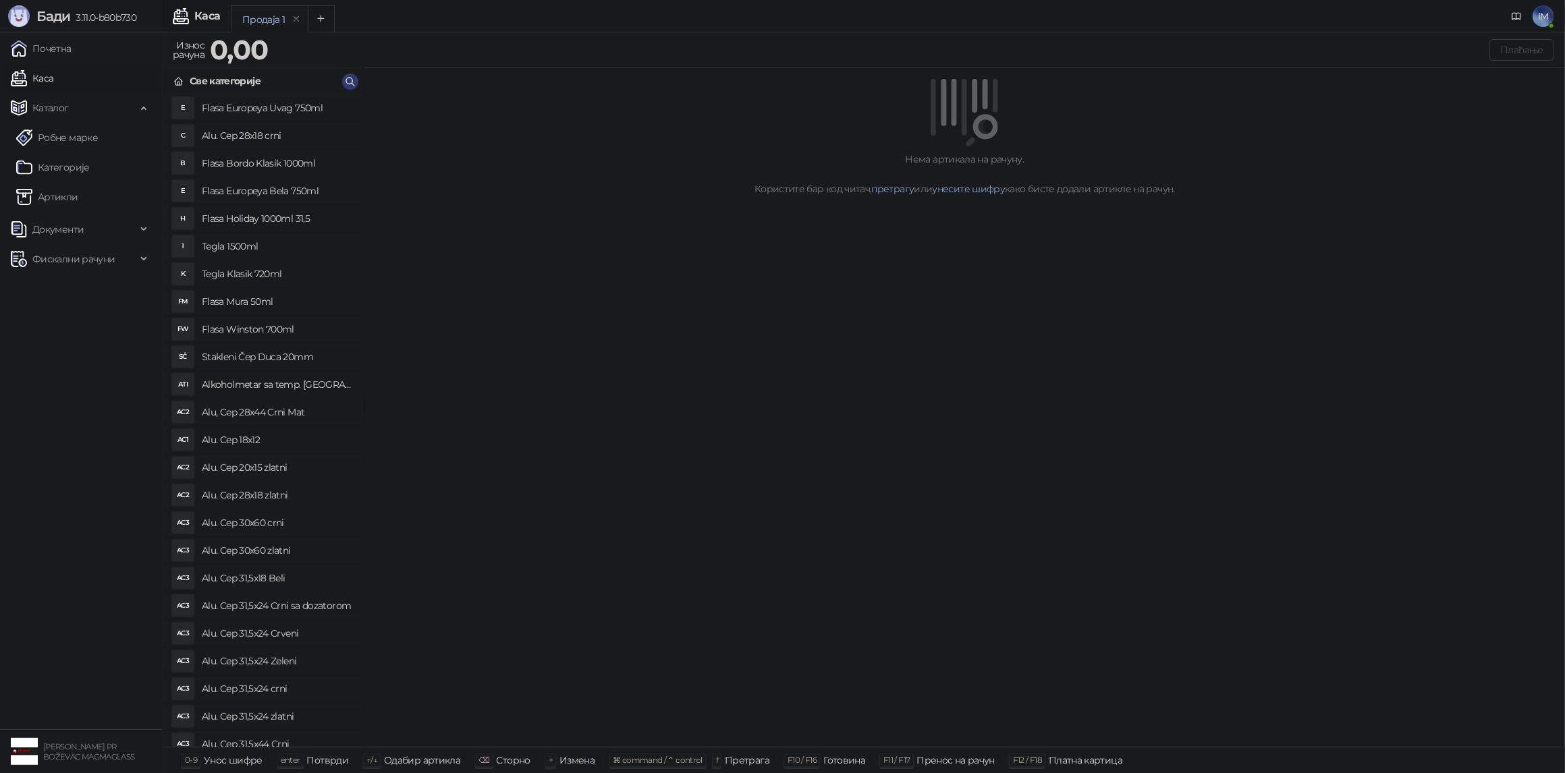
click at [1084, 313] on div "Нема артикала на рачуну. Користите бар код читач, претрагу или унесите шифру ка…" at bounding box center [964, 407] width 1200 height 679
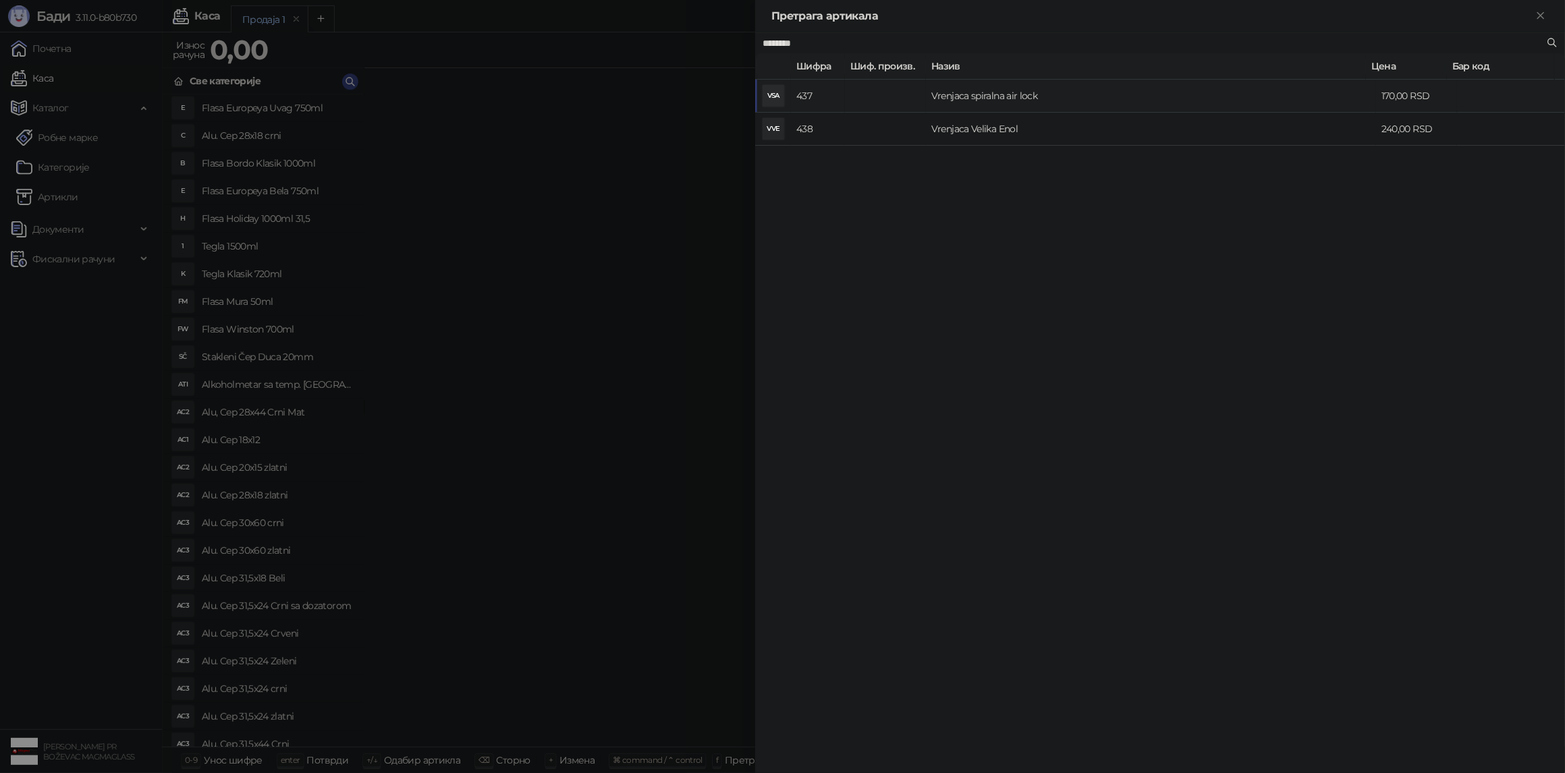
click at [1053, 99] on td "Vrenjaca spiralna air lock" at bounding box center [1151, 96] width 450 height 33
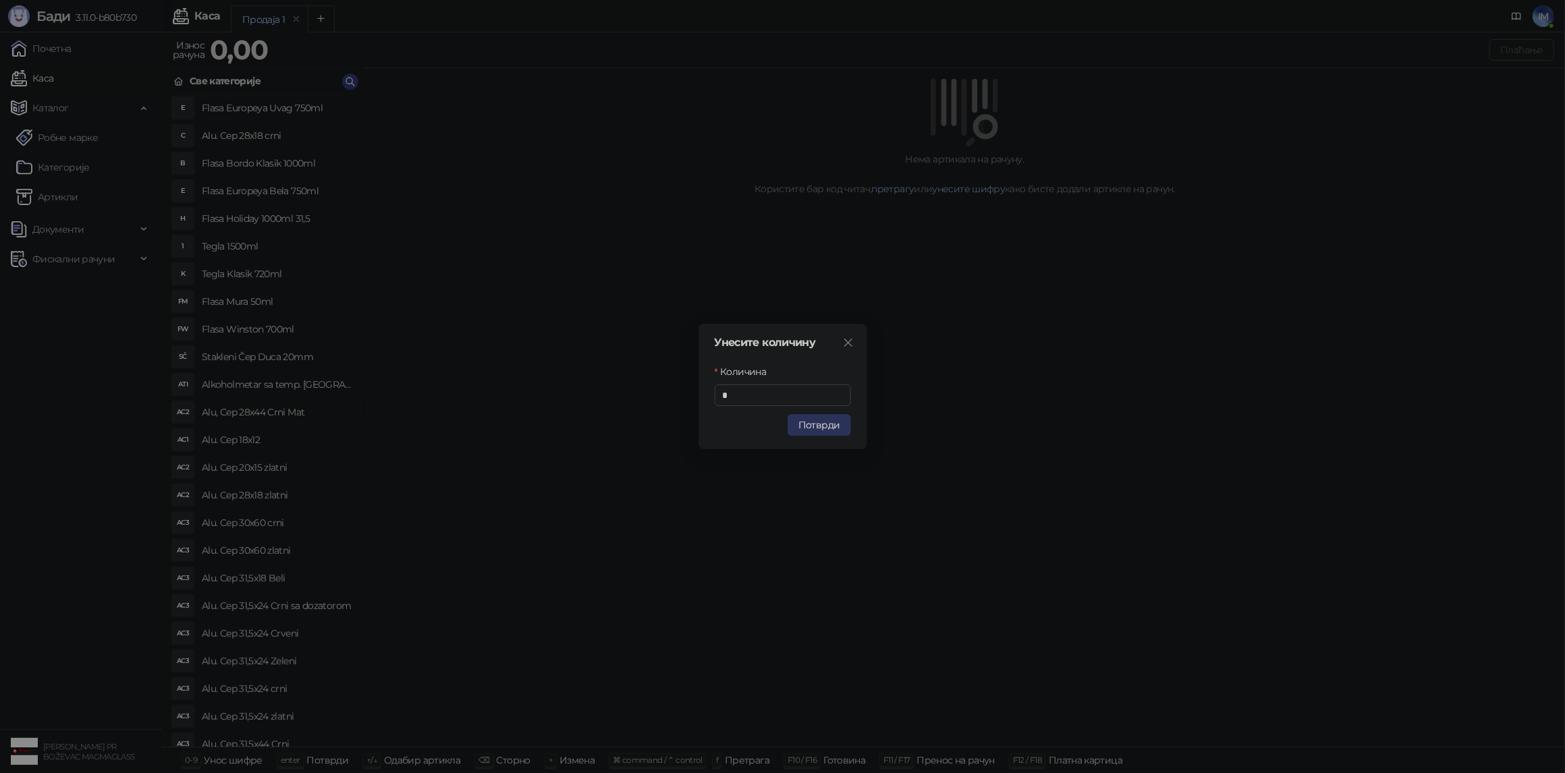
click at [804, 435] on button "Потврди" at bounding box center [818, 425] width 63 height 22
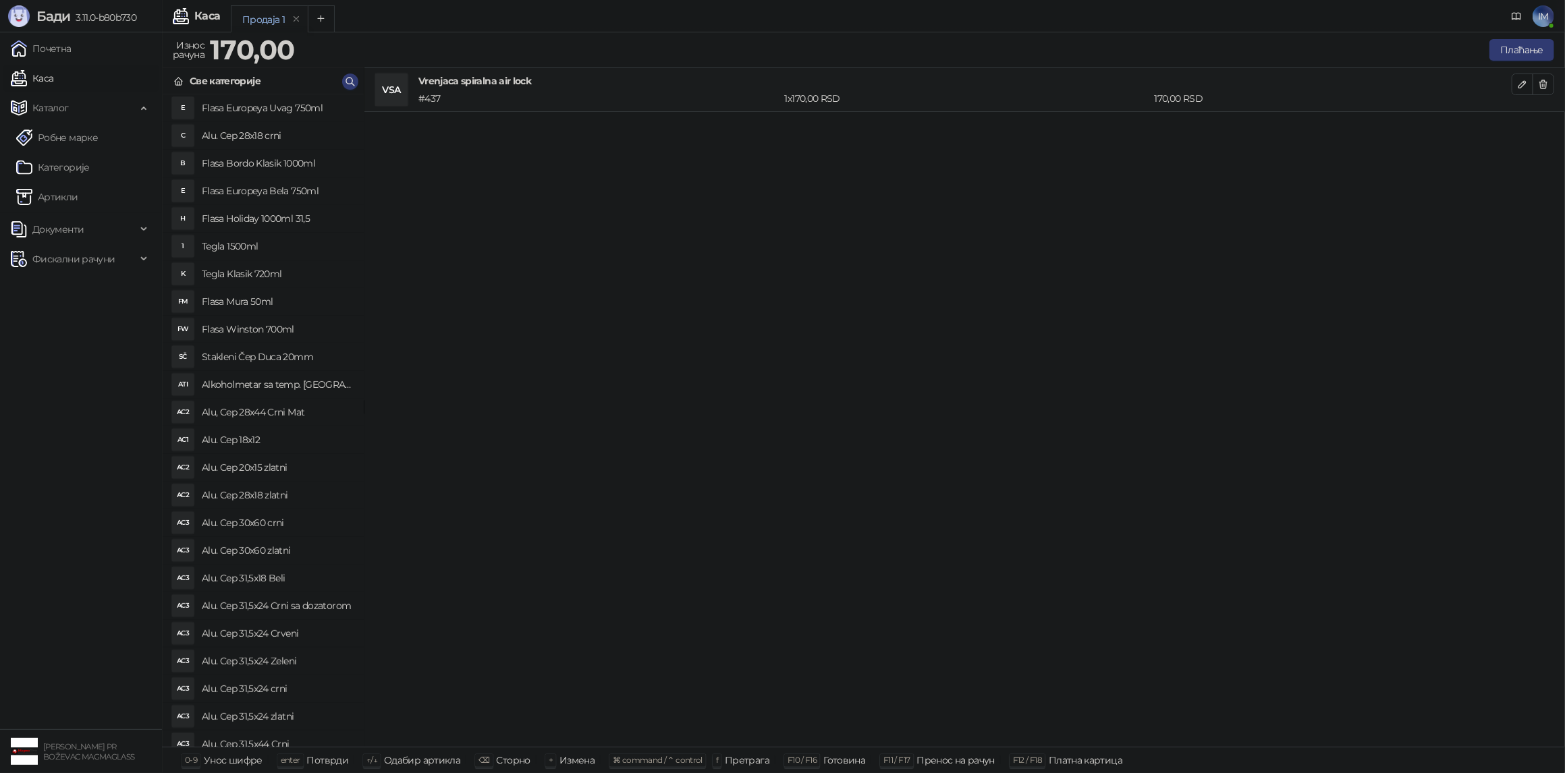
click at [1202, 246] on div "VSA Vrenjaca spiralna air lock # 437 1 x 170,00 RSD 170,00 RSD" at bounding box center [964, 407] width 1200 height 679
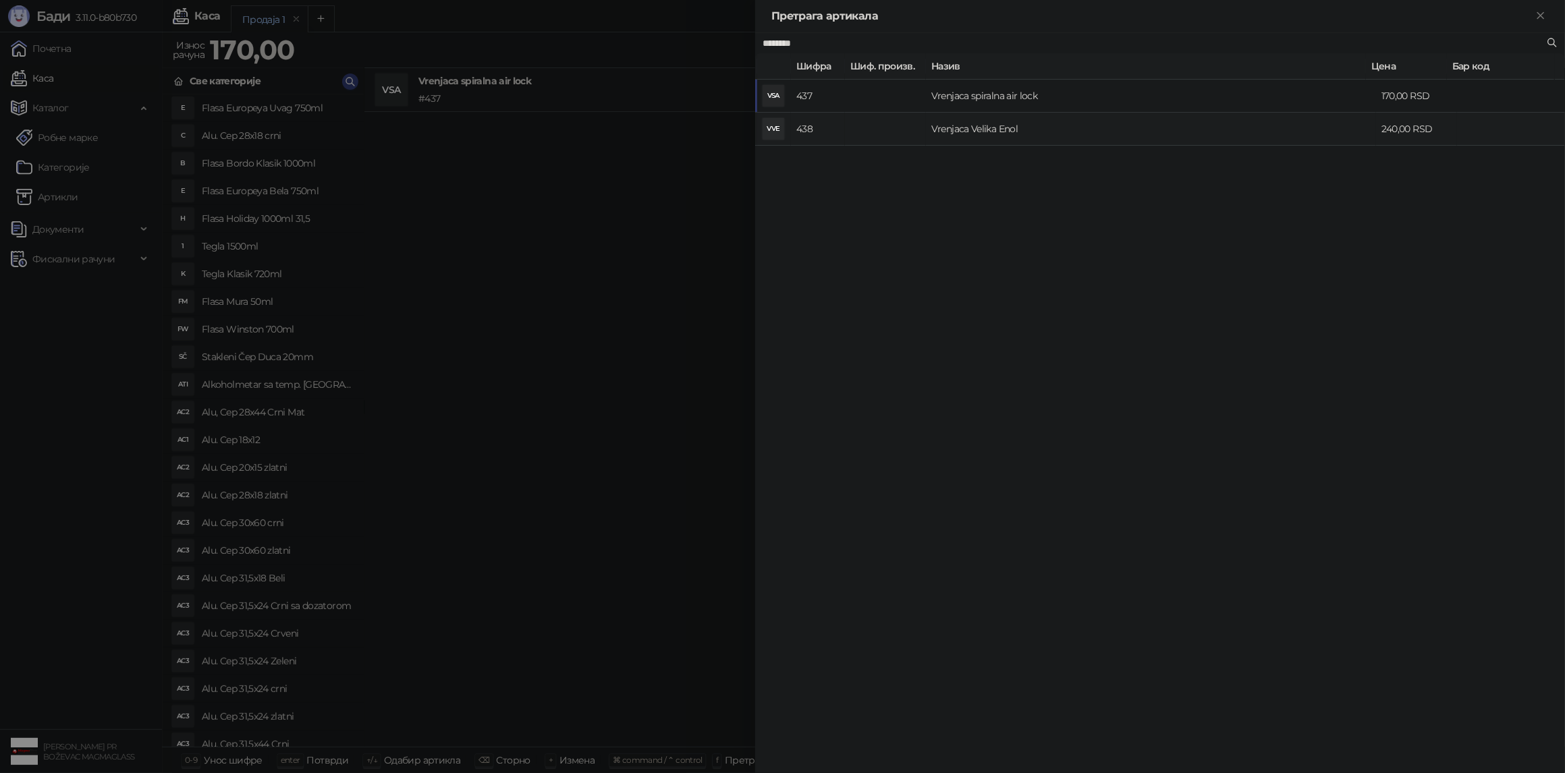
click at [1019, 123] on td "Vrenjaca Velika Enol" at bounding box center [1151, 129] width 450 height 33
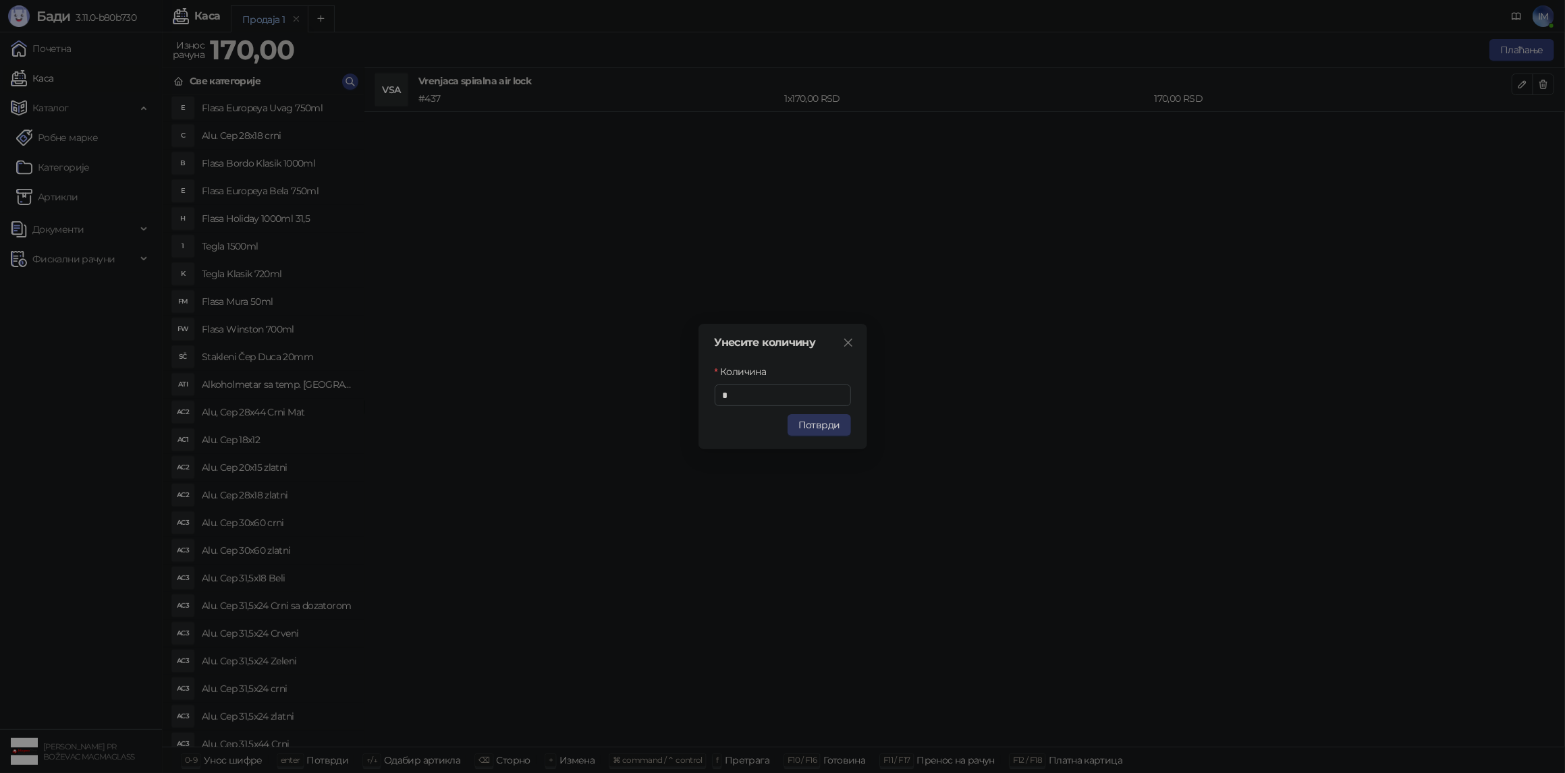
click at [833, 417] on button "Потврди" at bounding box center [818, 425] width 63 height 22
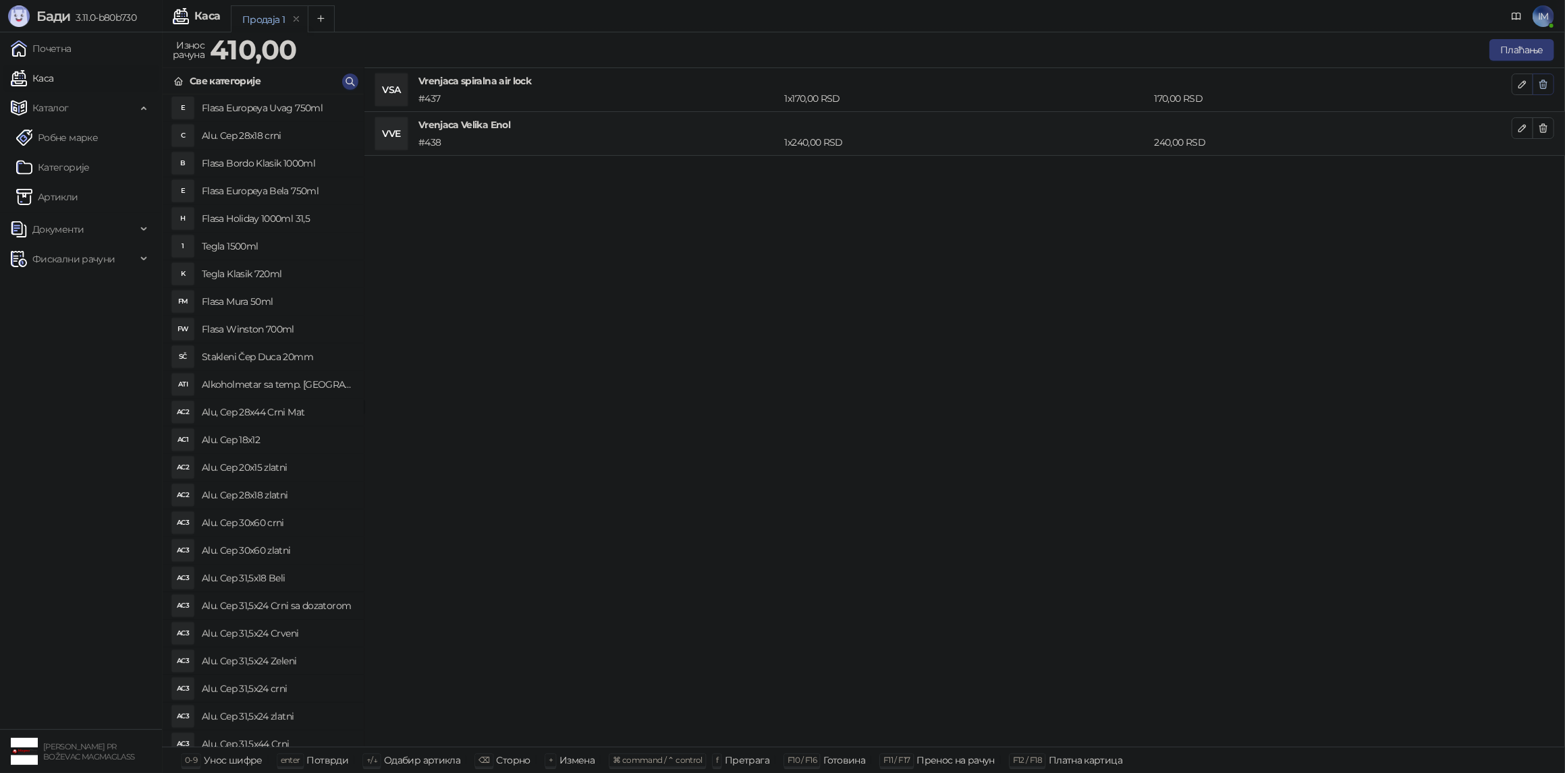
click at [1548, 86] on button "button" at bounding box center [1543, 85] width 22 height 22
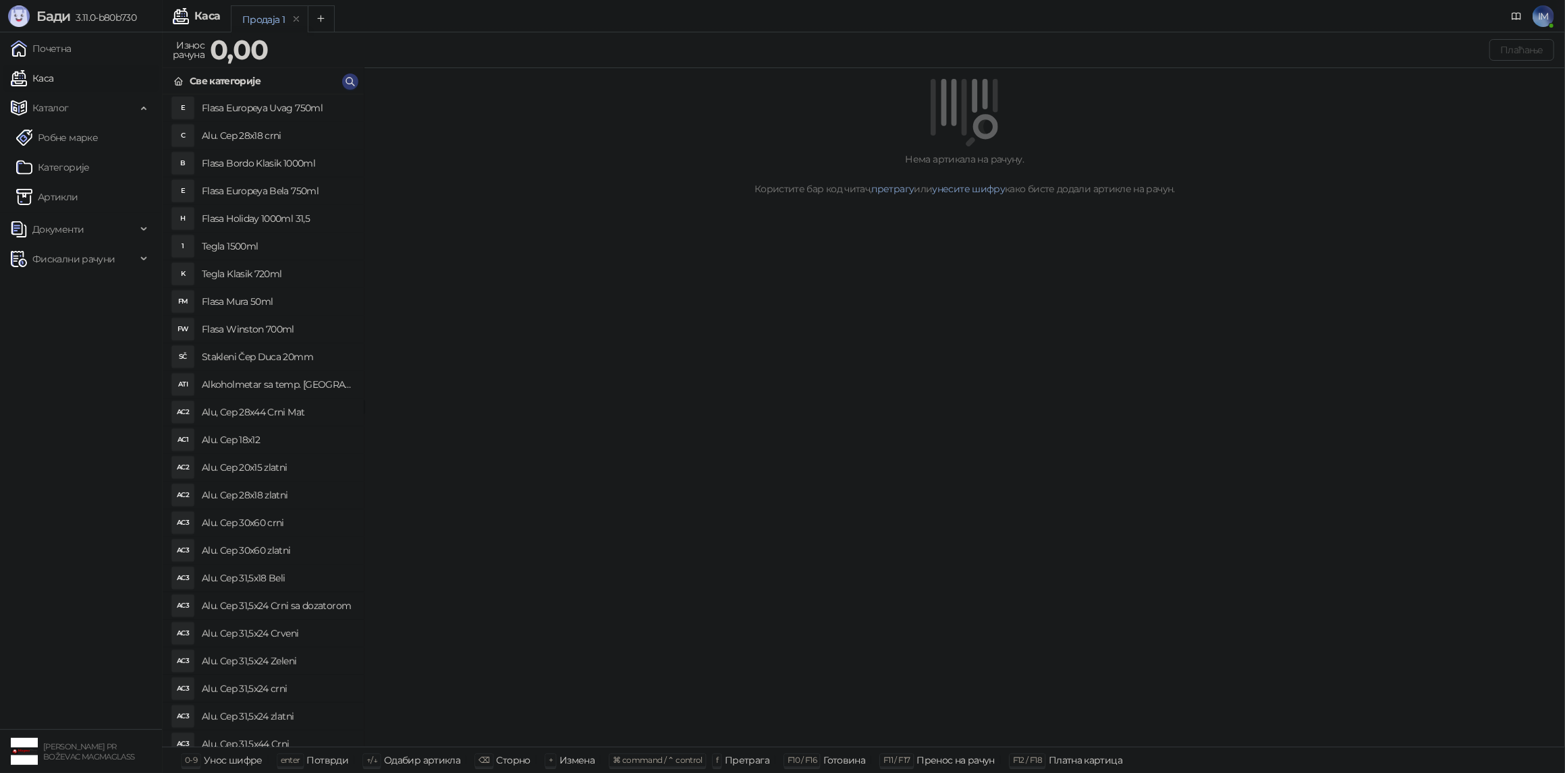
click at [1264, 280] on div "Нема артикала на рачуну. Користите бар код читач, претрагу или унесите шифру ка…" at bounding box center [964, 407] width 1200 height 679
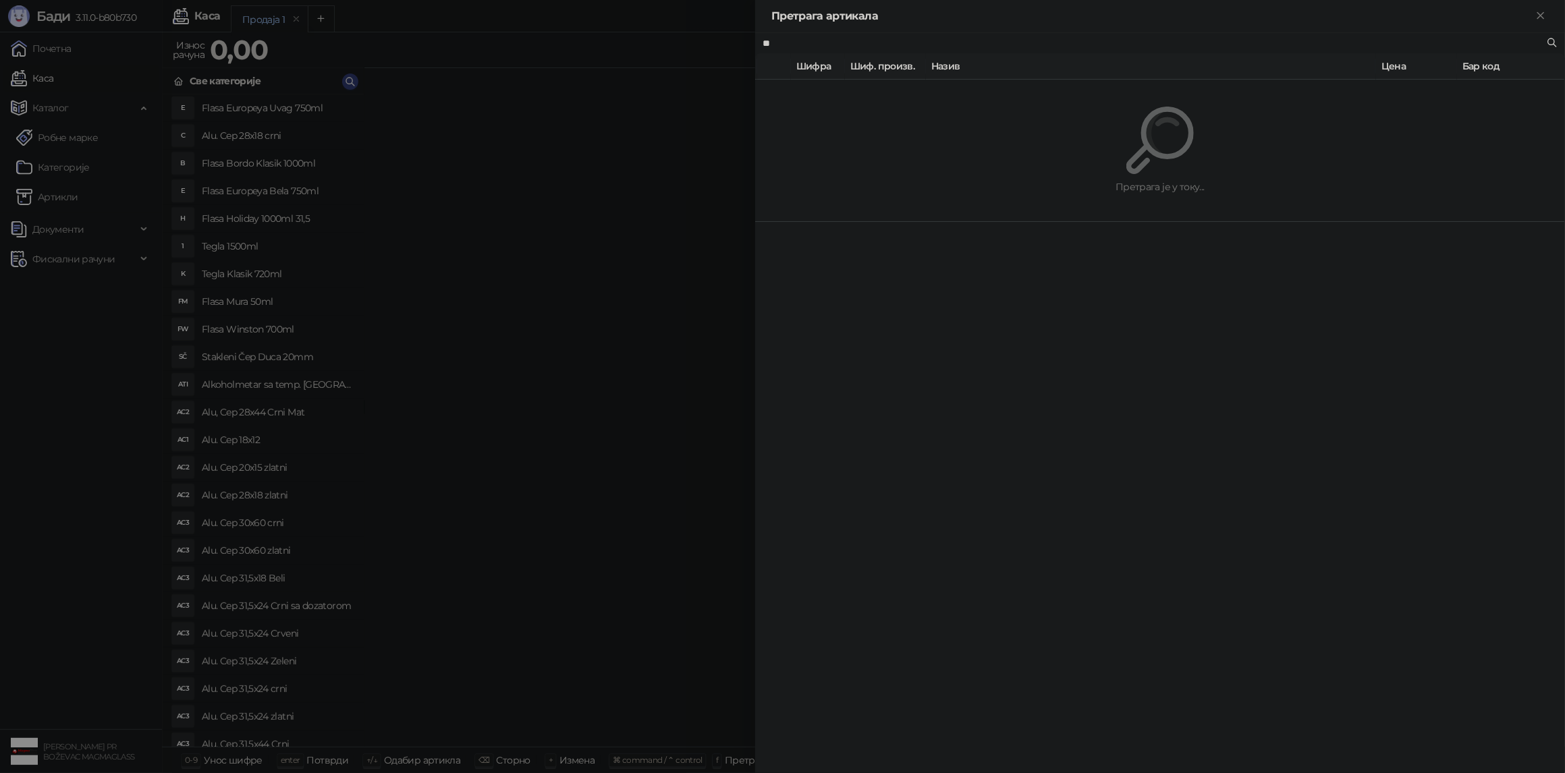
type input "*"
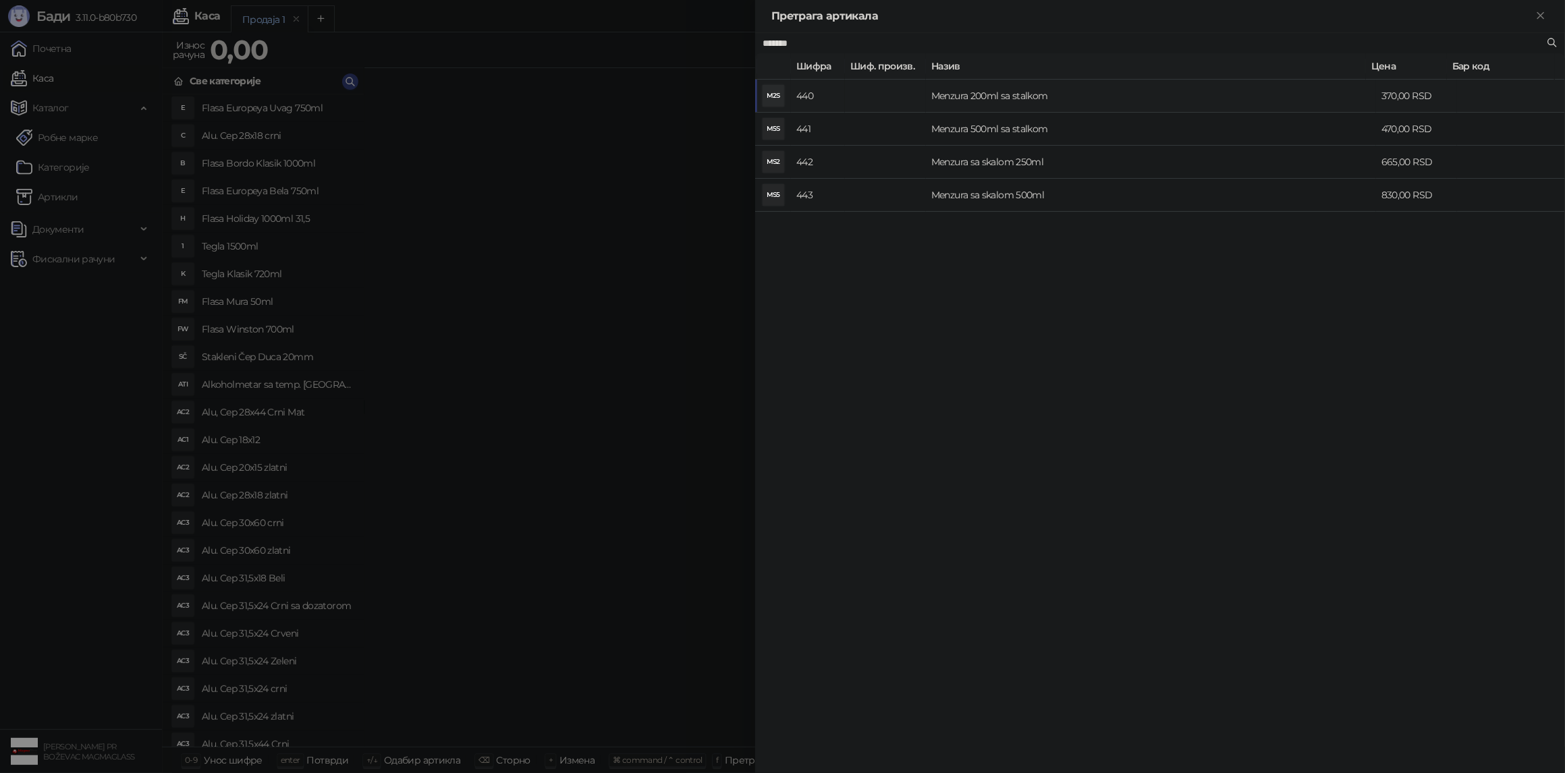
type input "*******"
click at [1037, 96] on td "Menzura 200ml sa stalkom" at bounding box center [1151, 96] width 450 height 33
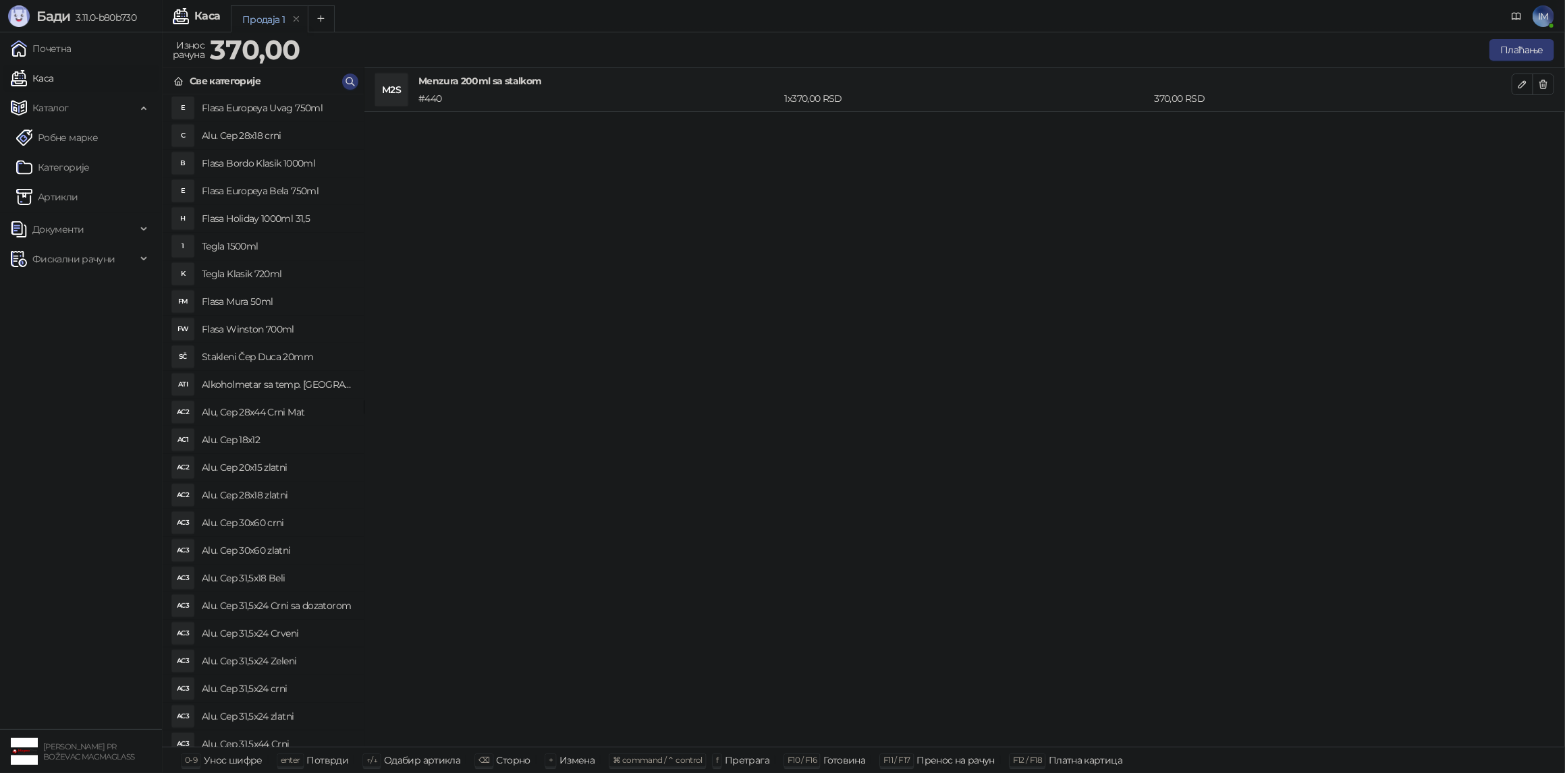
click at [680, 352] on div "M2S Menzura 200ml sa stalkom # 440 1 x 370,00 RSD 370,00 RSD" at bounding box center [964, 407] width 1200 height 679
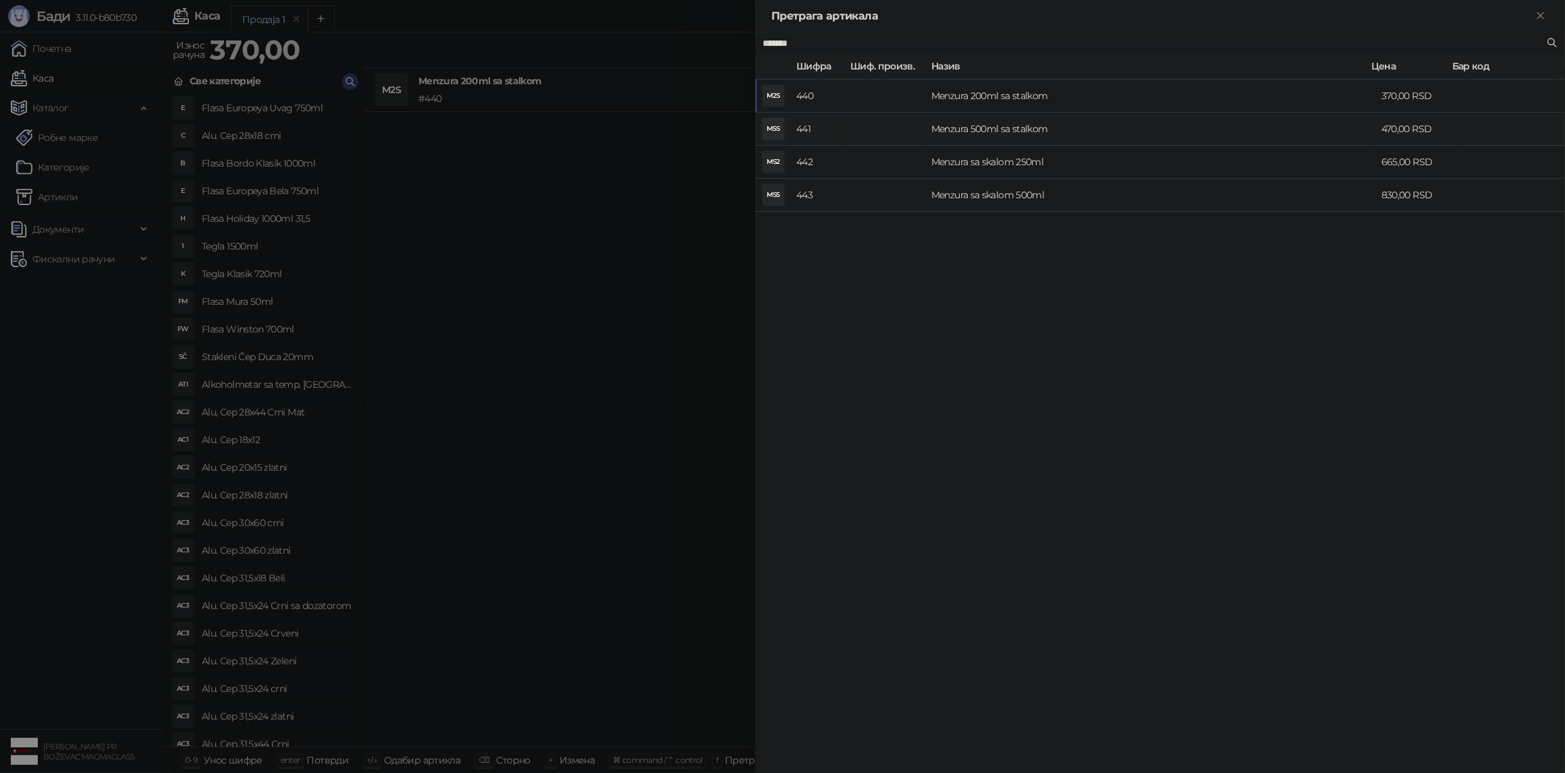
click at [1050, 132] on td "Menzura 500ml sa stalkom" at bounding box center [1151, 129] width 450 height 33
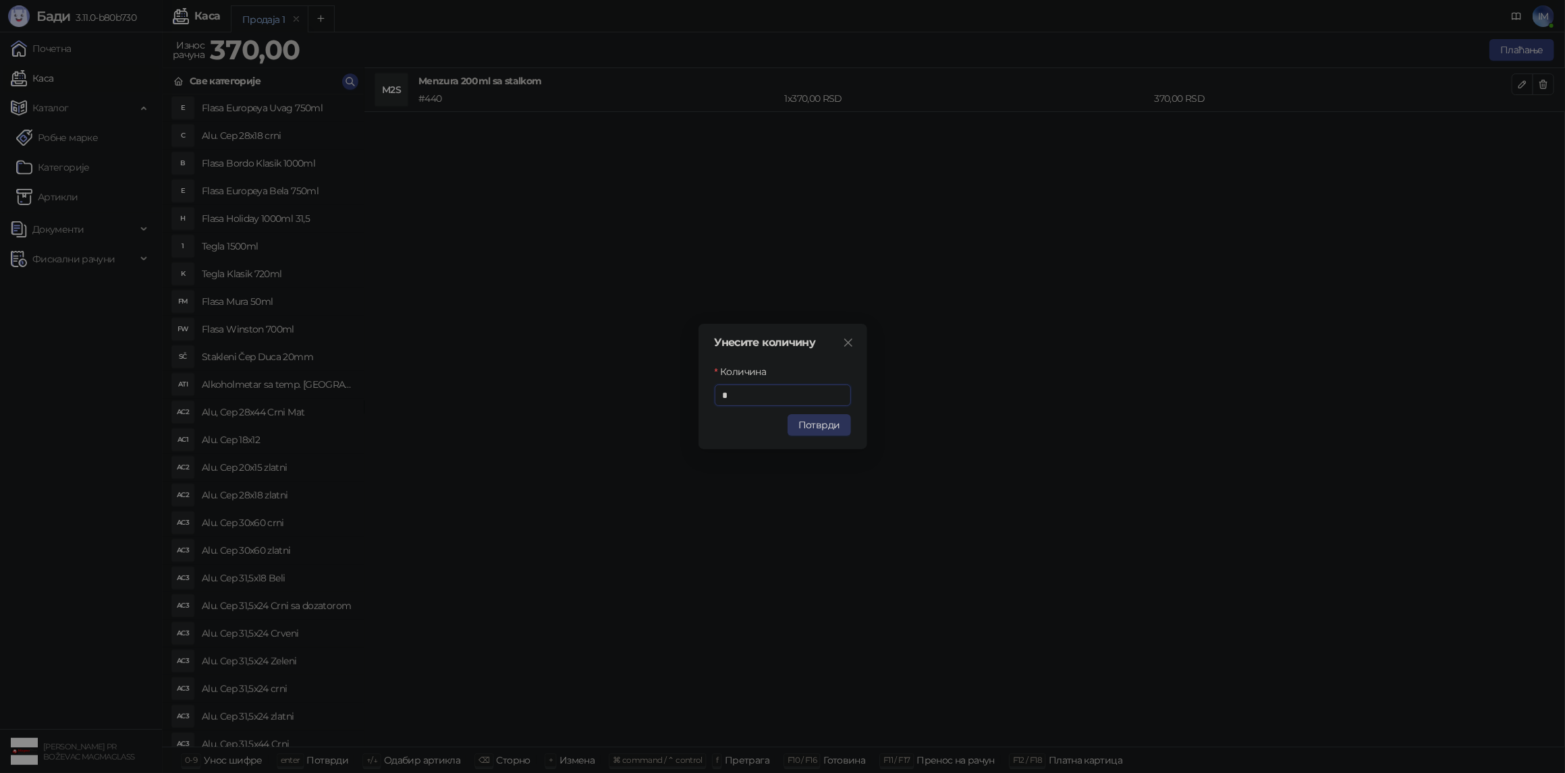
click at [820, 428] on button "Потврди" at bounding box center [818, 425] width 63 height 22
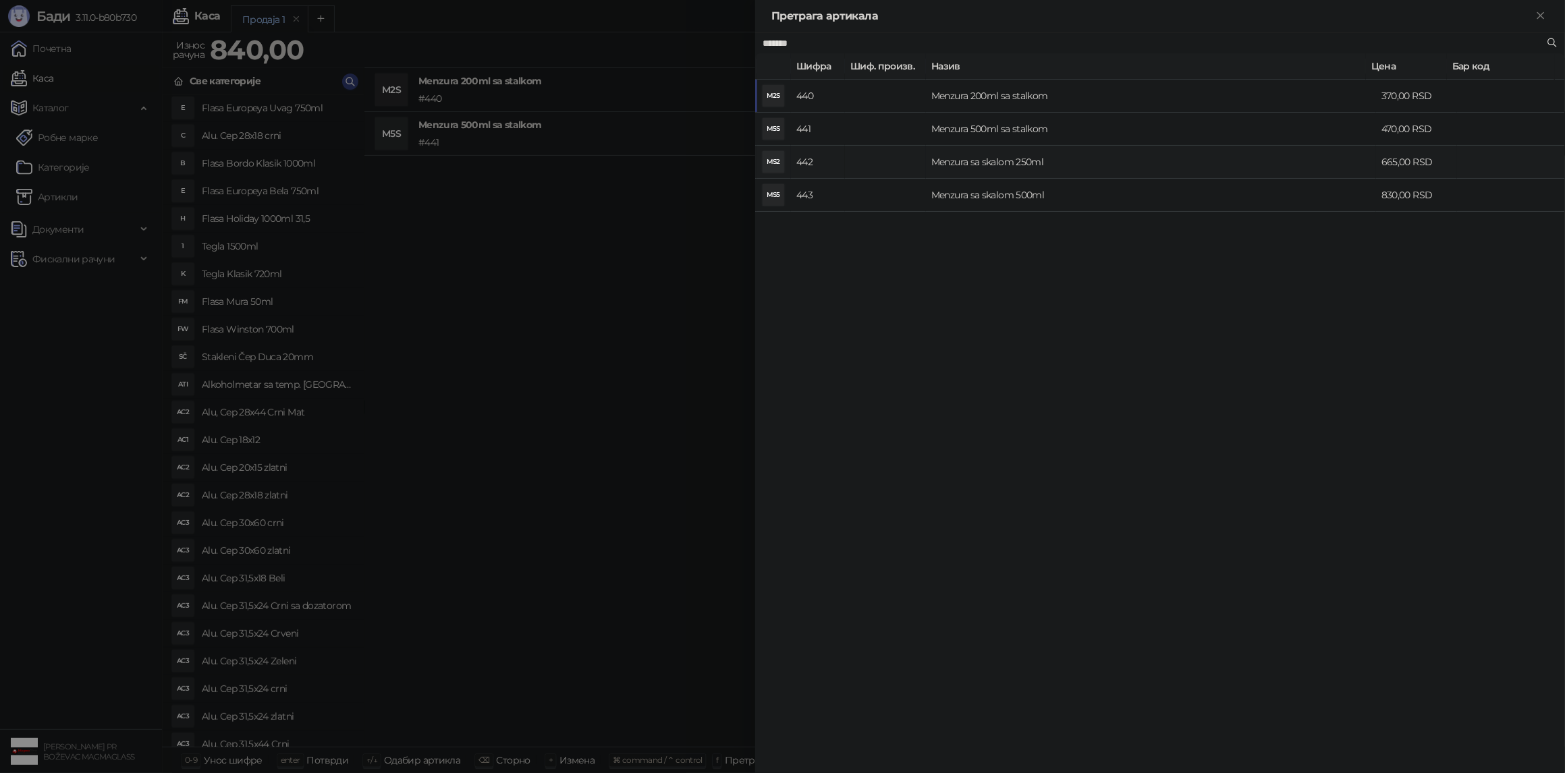
click at [1049, 164] on td "Menzura sa skalom 250ml" at bounding box center [1151, 162] width 450 height 33
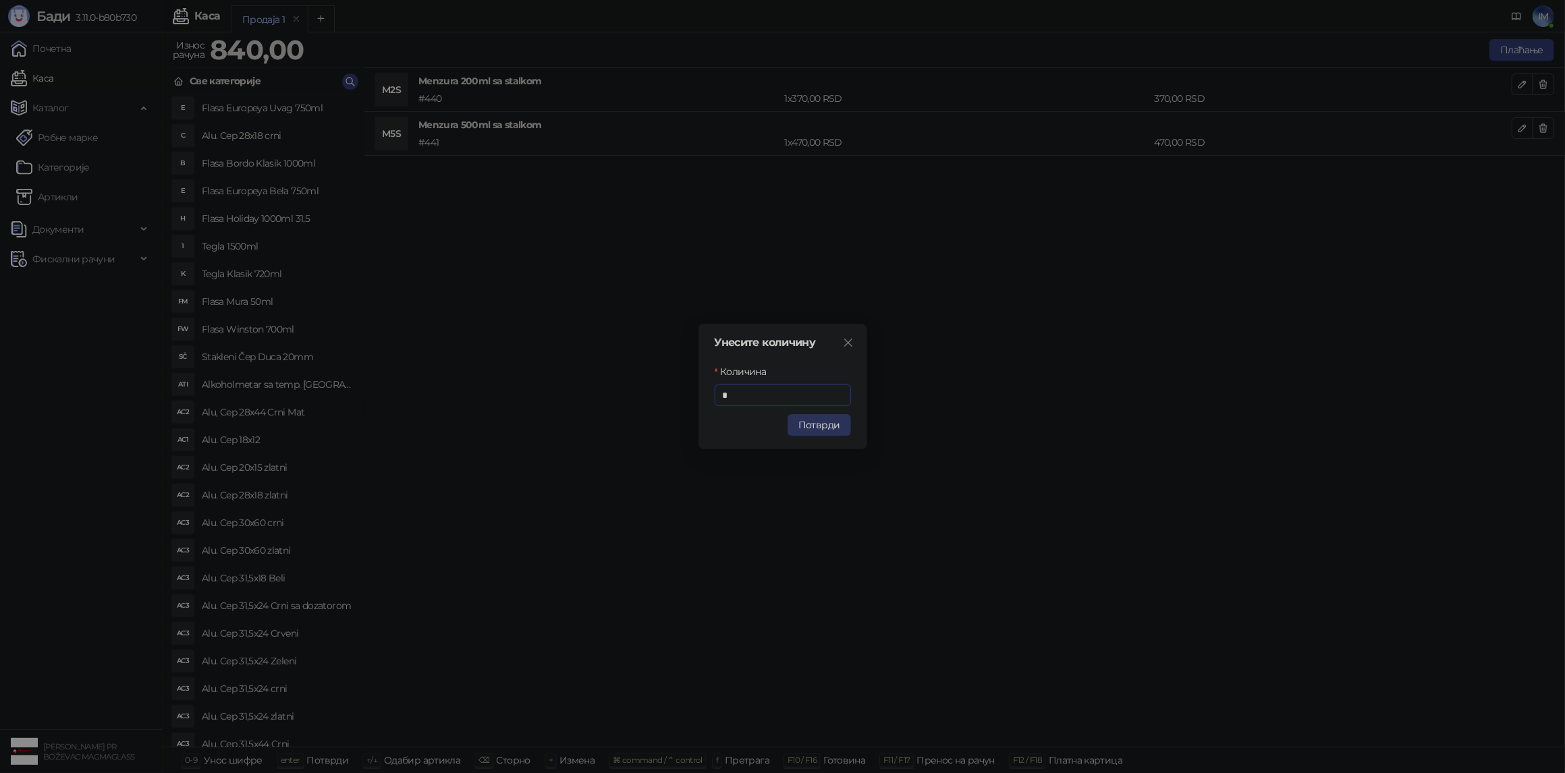
click at [825, 426] on button "Потврди" at bounding box center [818, 425] width 63 height 22
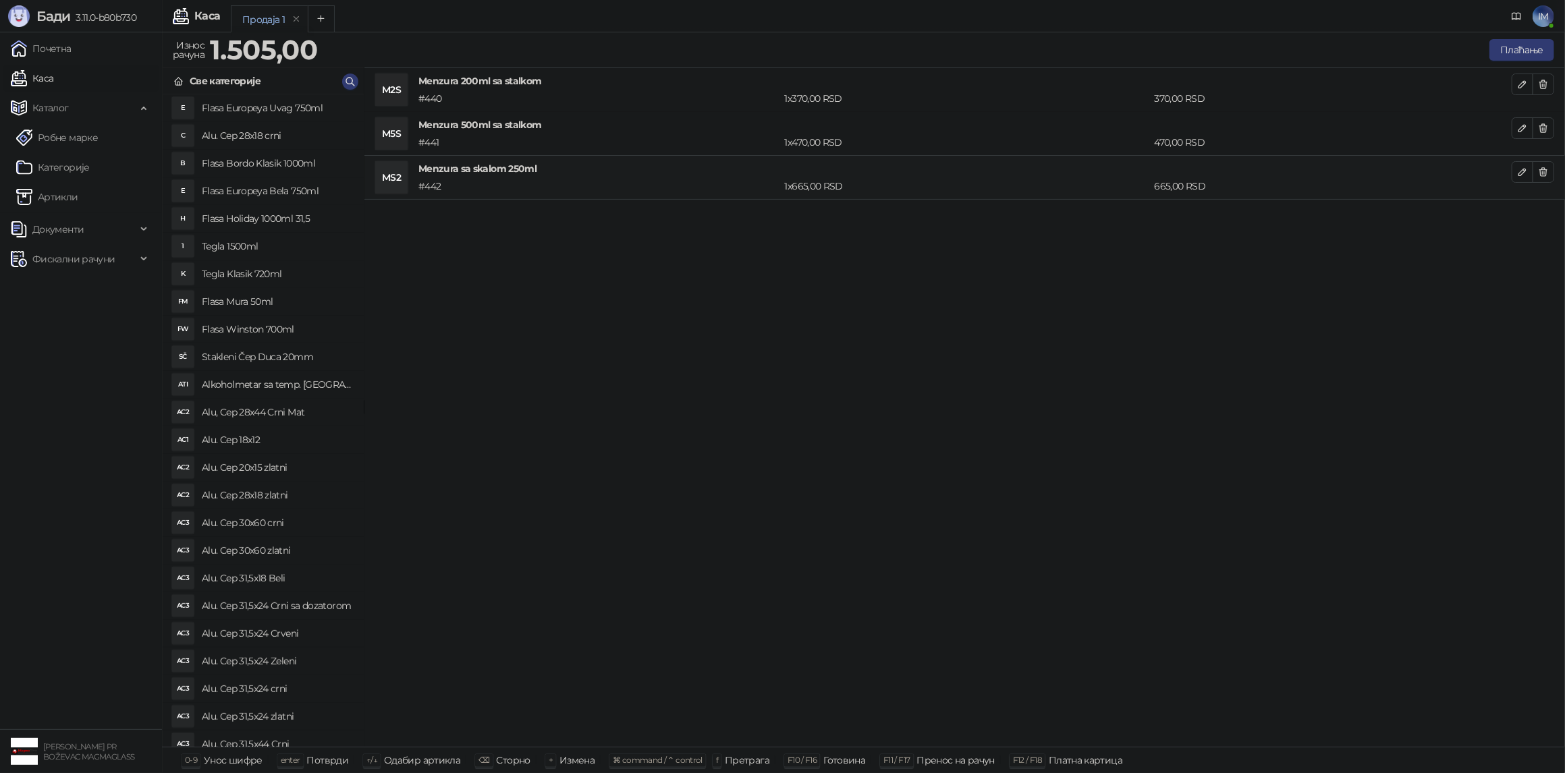
click at [627, 326] on div "M2S Menzura 200ml sa stalkom # 440 1 x 370,00 RSD 370,00 RSD M5S Menzura 500ml …" at bounding box center [964, 407] width 1200 height 679
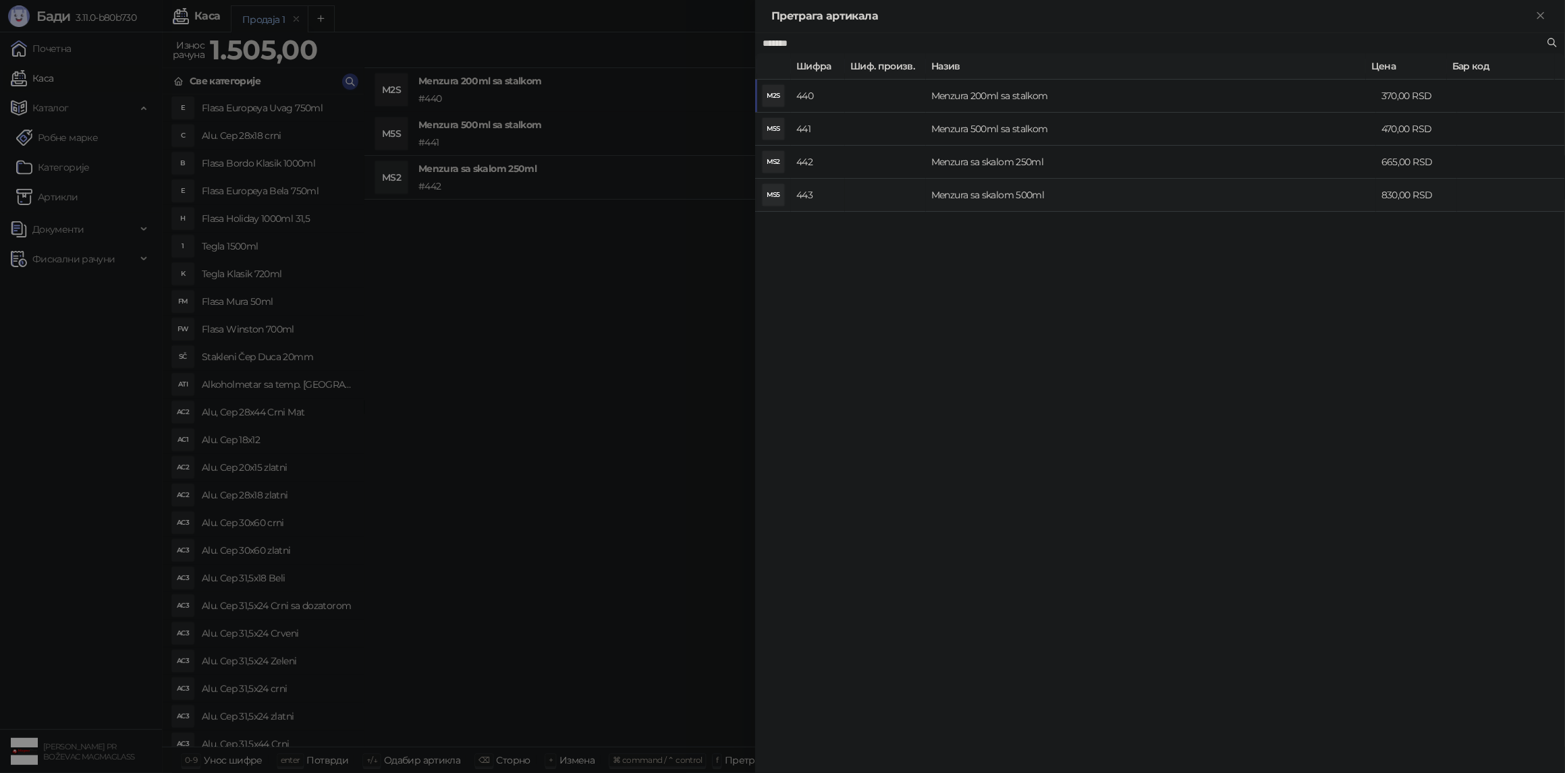
click at [1019, 196] on td "Menzura sa skalom 500ml" at bounding box center [1151, 195] width 450 height 33
